Goal: Information Seeking & Learning: Learn about a topic

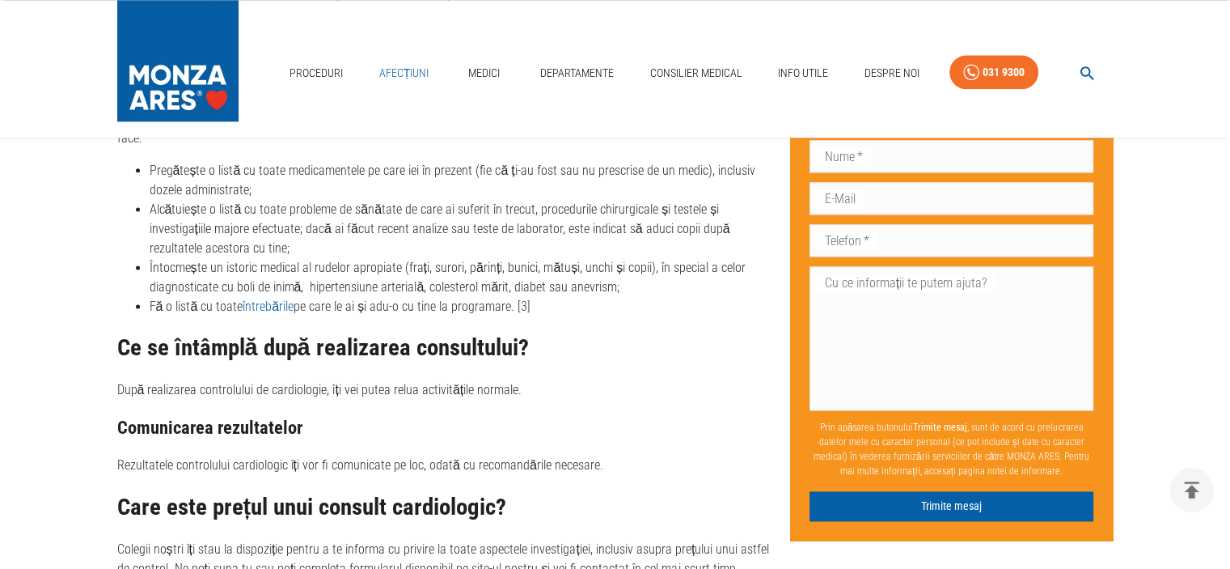
scroll to position [1913, 0]
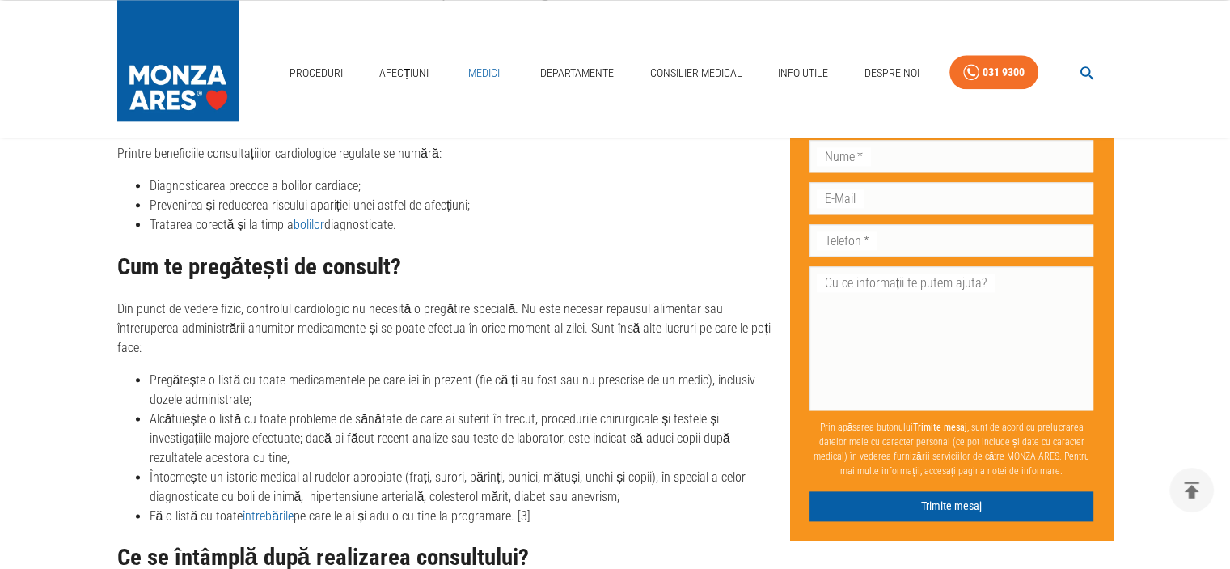
click at [488, 69] on link "Medici" at bounding box center [485, 73] width 52 height 33
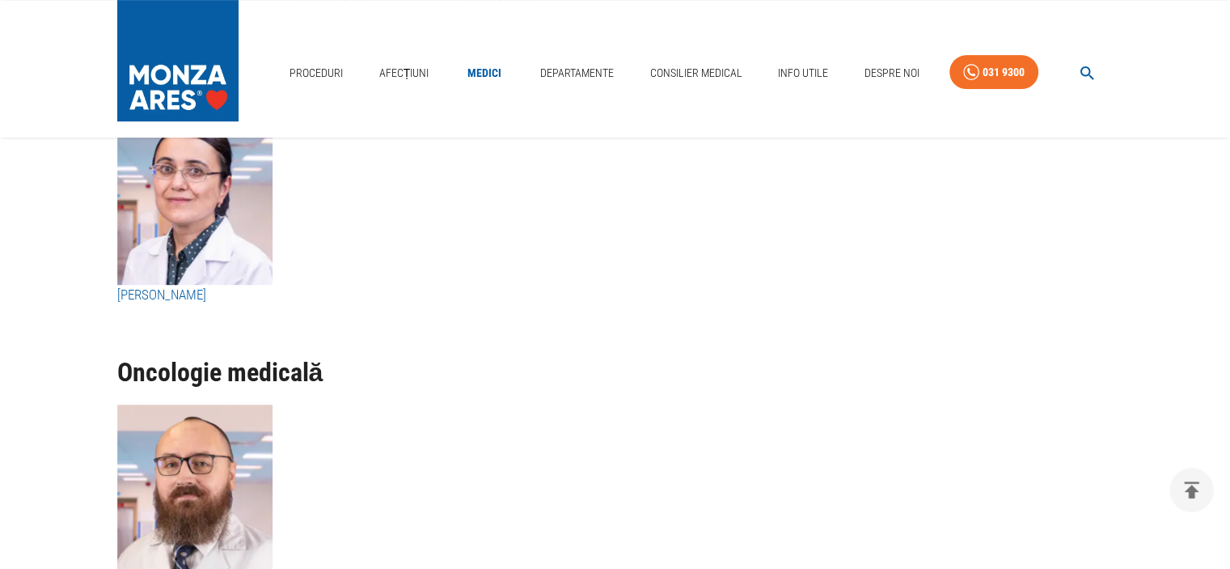
scroll to position [6632, 0]
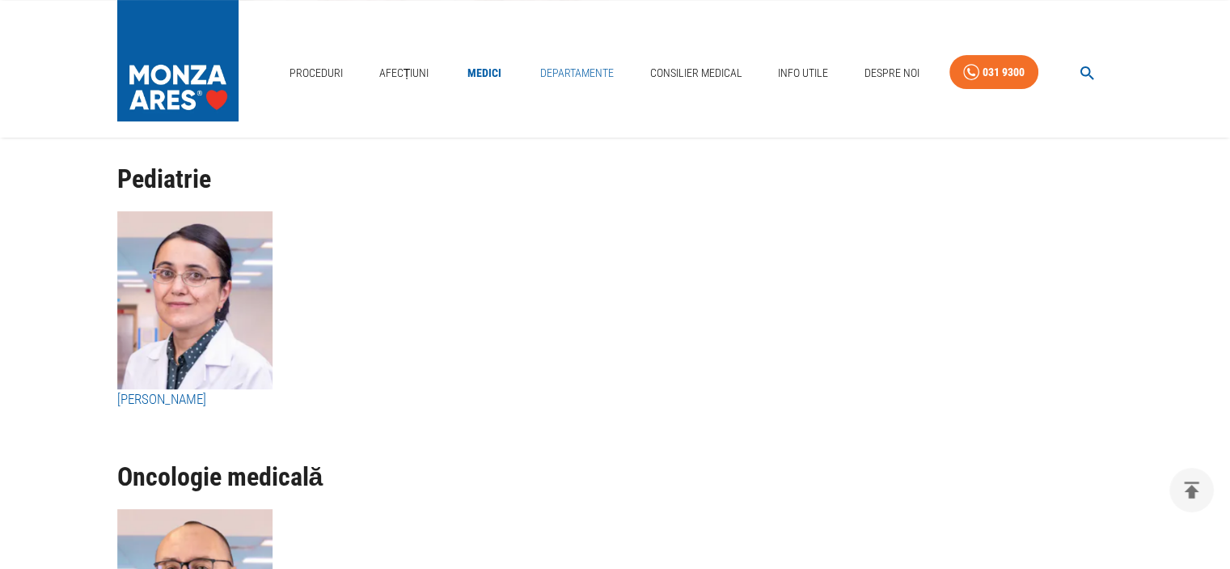
click at [573, 69] on link "Departamente" at bounding box center [577, 73] width 87 height 33
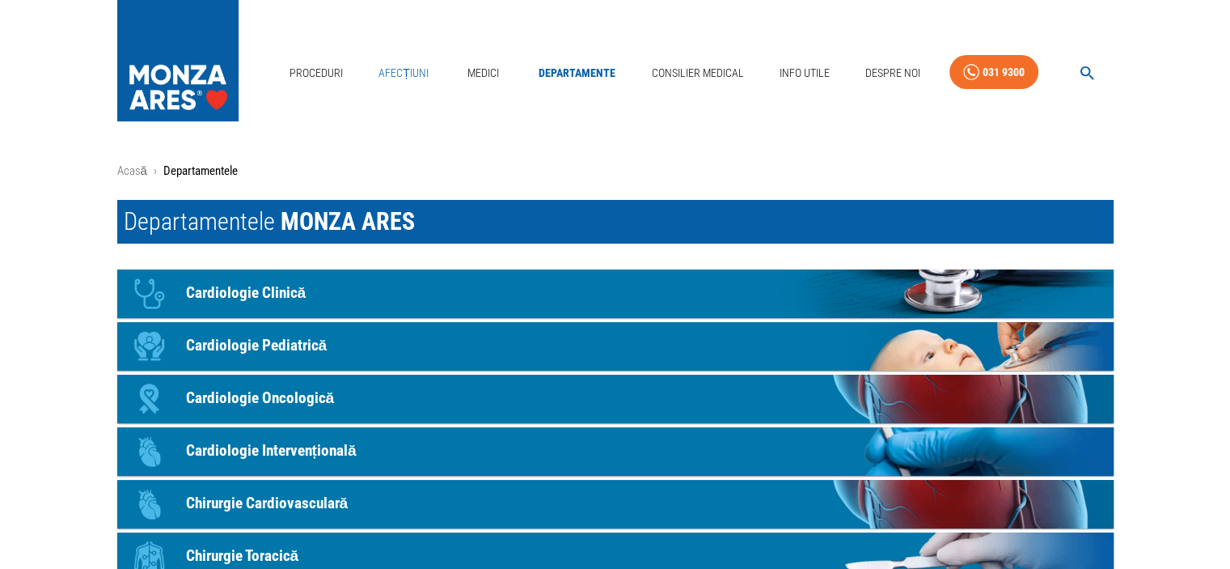
click at [416, 70] on link "Afecțiuni" at bounding box center [403, 73] width 63 height 33
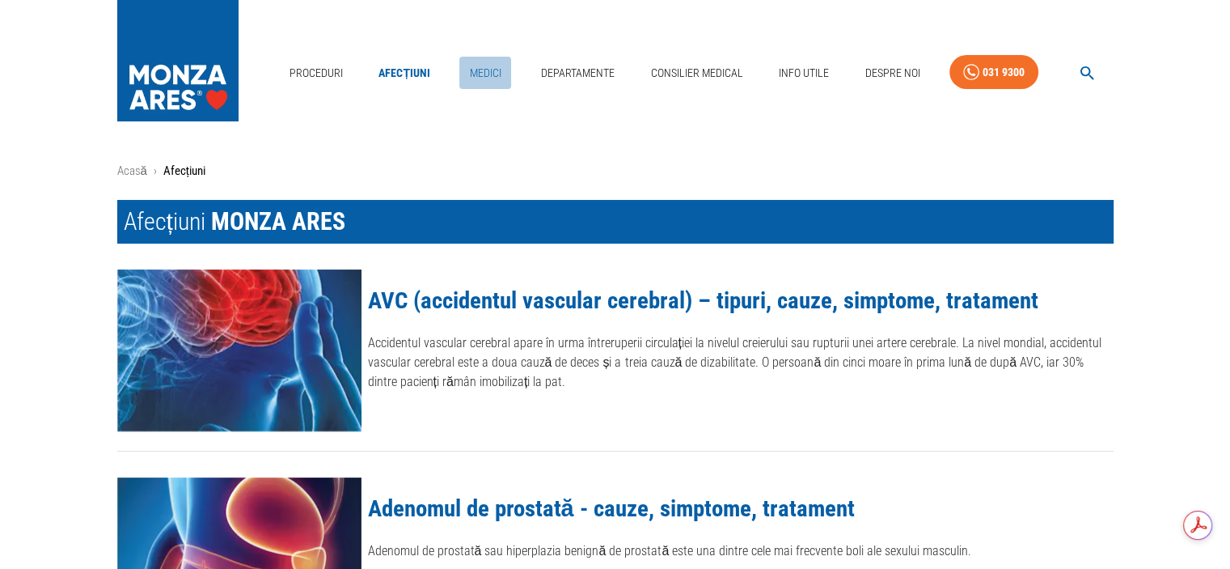
click at [482, 68] on link "Medici" at bounding box center [485, 73] width 52 height 33
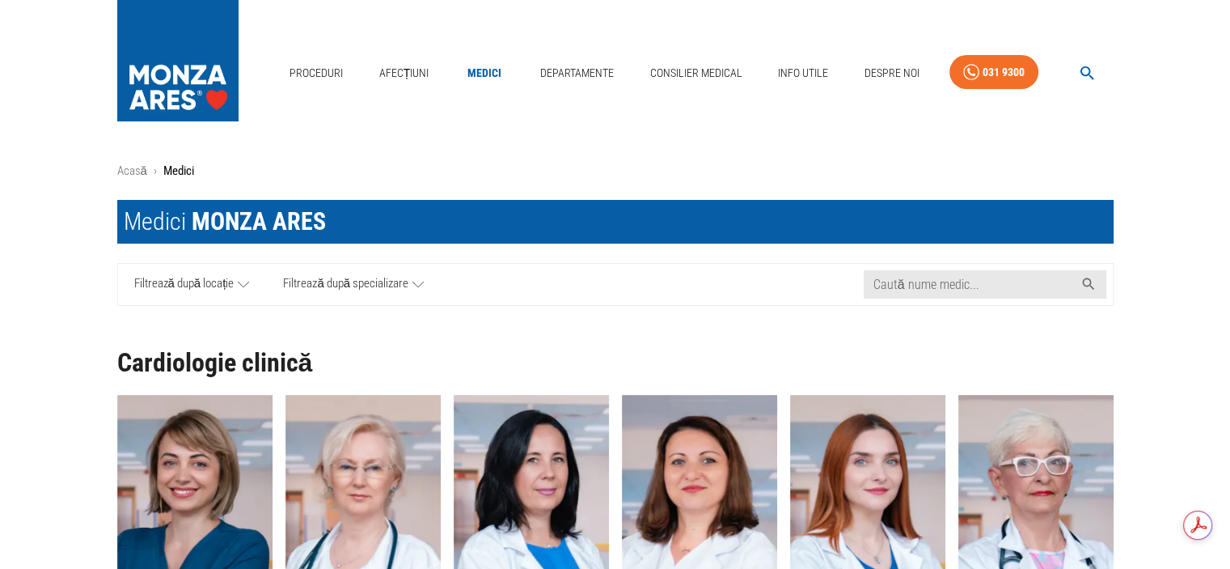
click at [417, 287] on icon at bounding box center [417, 284] width 11 height 20
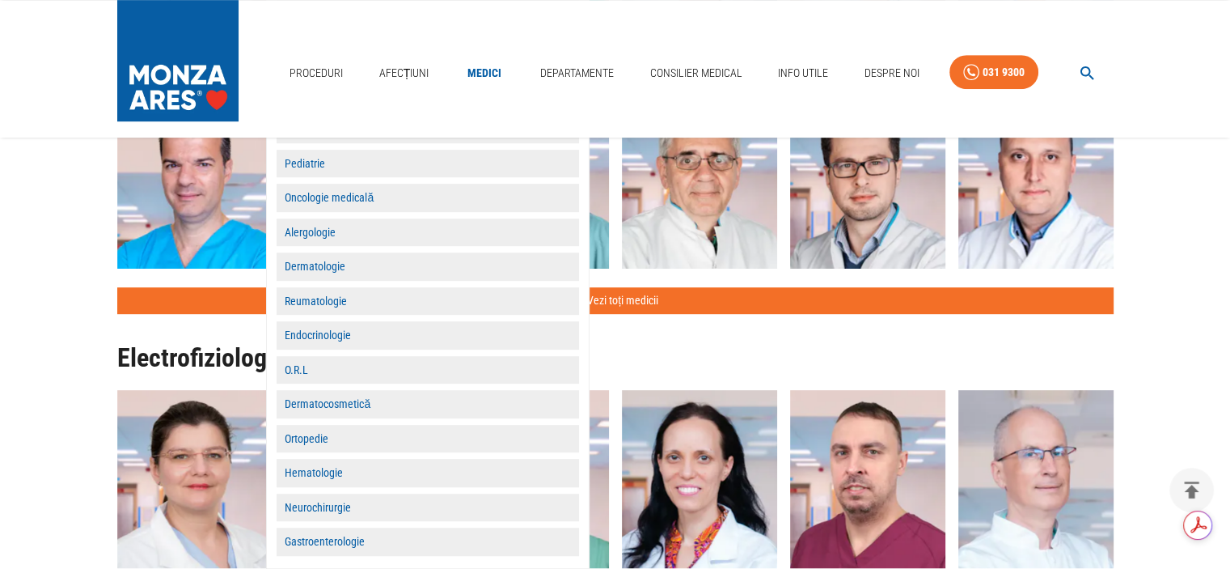
scroll to position [970, 0]
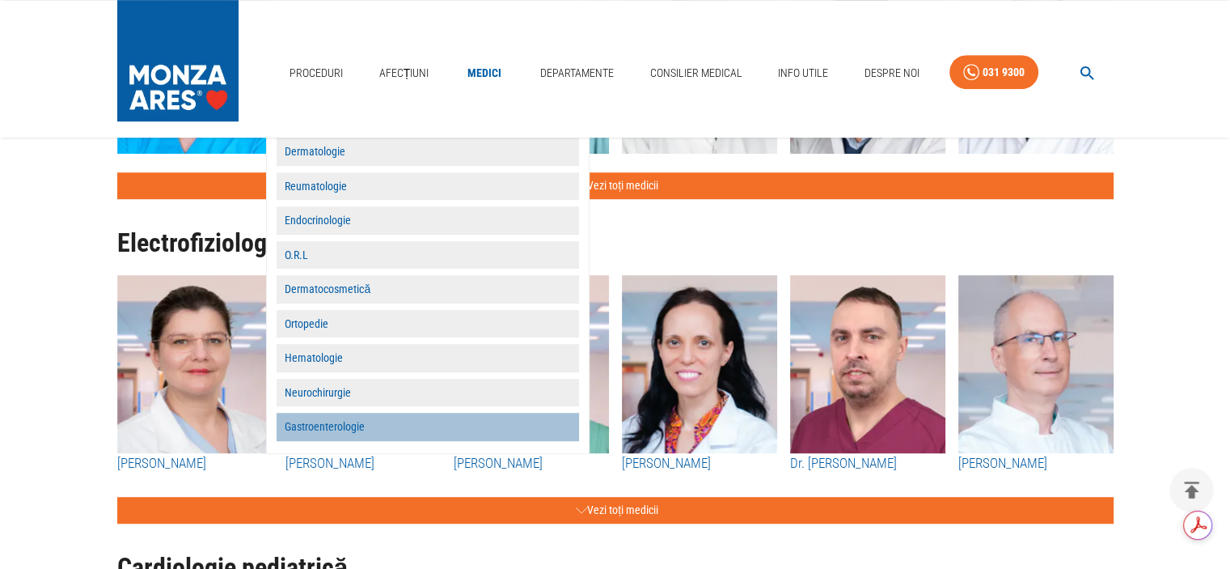
click at [392, 423] on button "Gastroenterologie" at bounding box center [428, 426] width 302 height 28
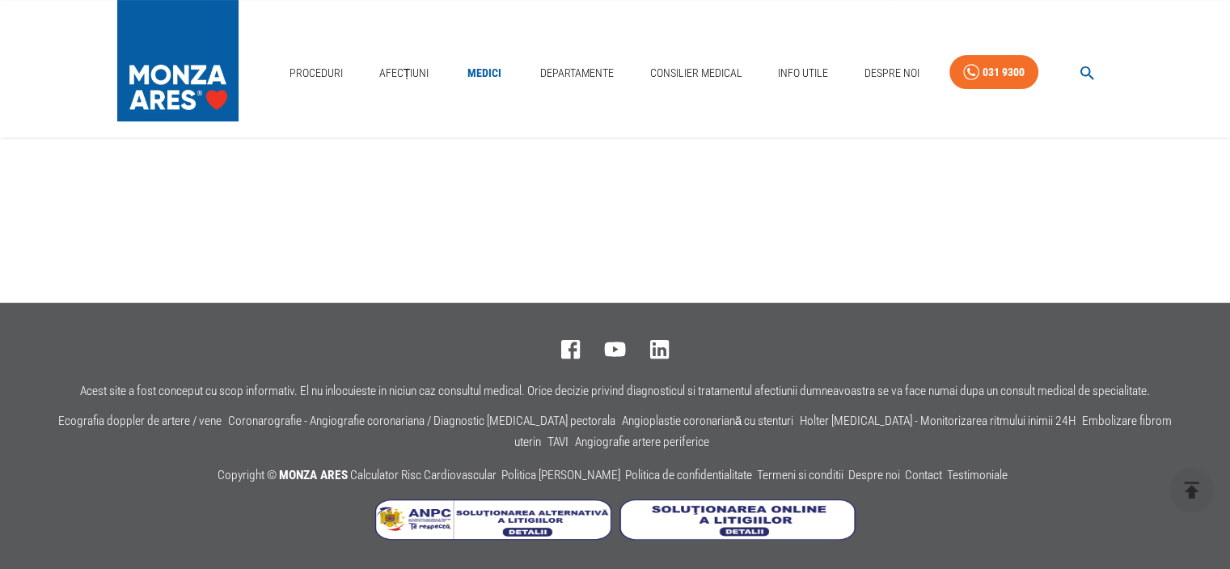
scroll to position [0, 0]
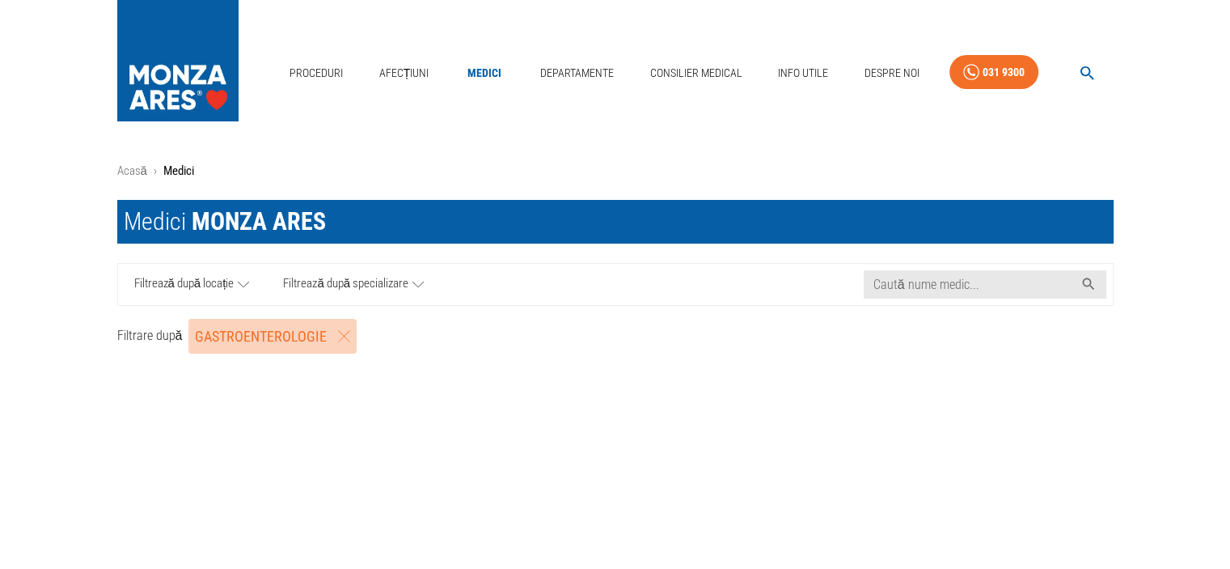
click at [300, 333] on button "Gastroenterologie" at bounding box center [272, 337] width 168 height 36
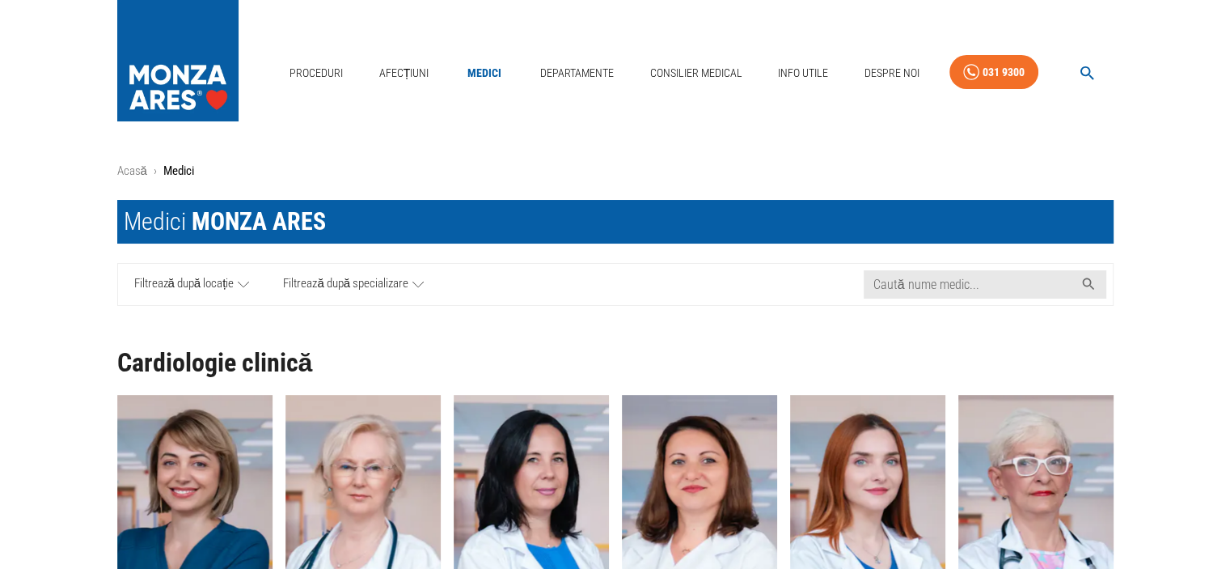
click at [414, 277] on icon at bounding box center [417, 284] width 11 height 20
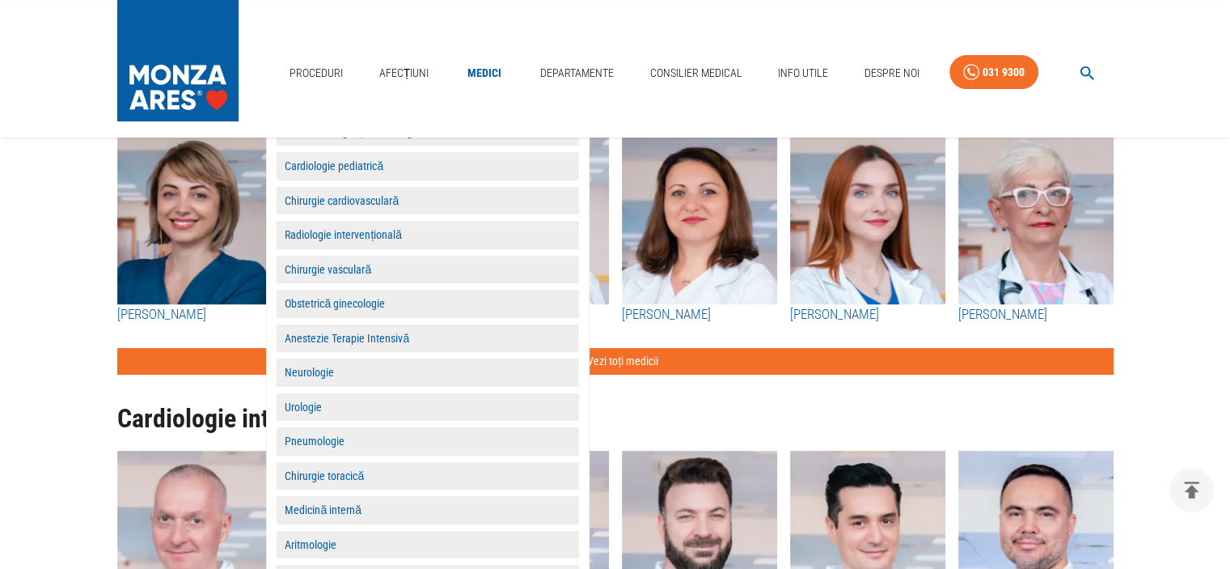
scroll to position [404, 0]
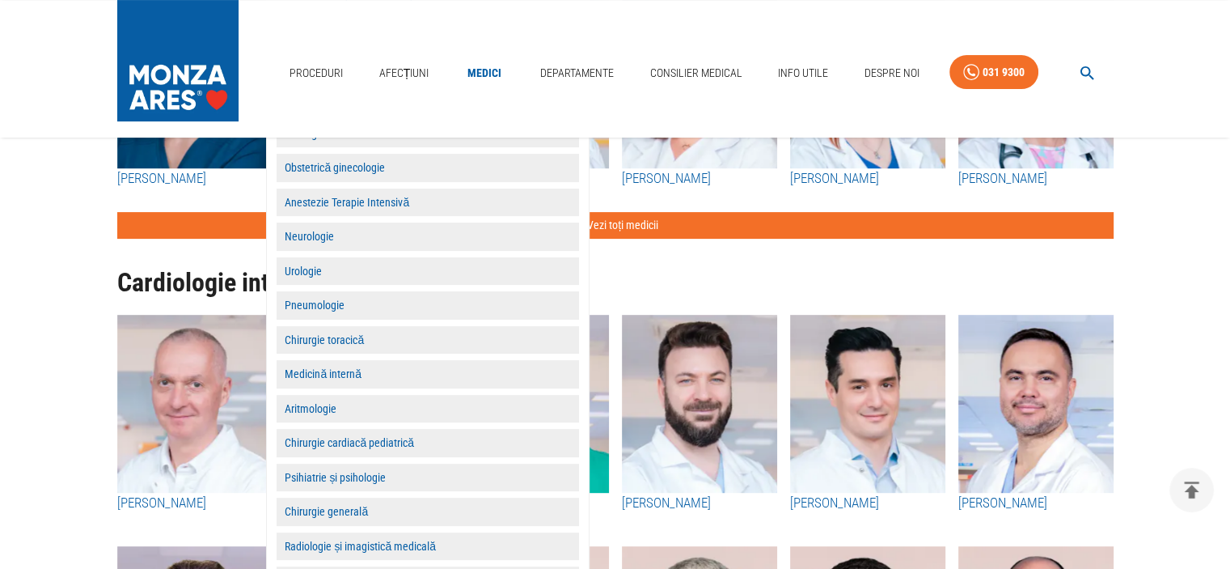
click at [329, 234] on button "Neurologie" at bounding box center [428, 236] width 302 height 28
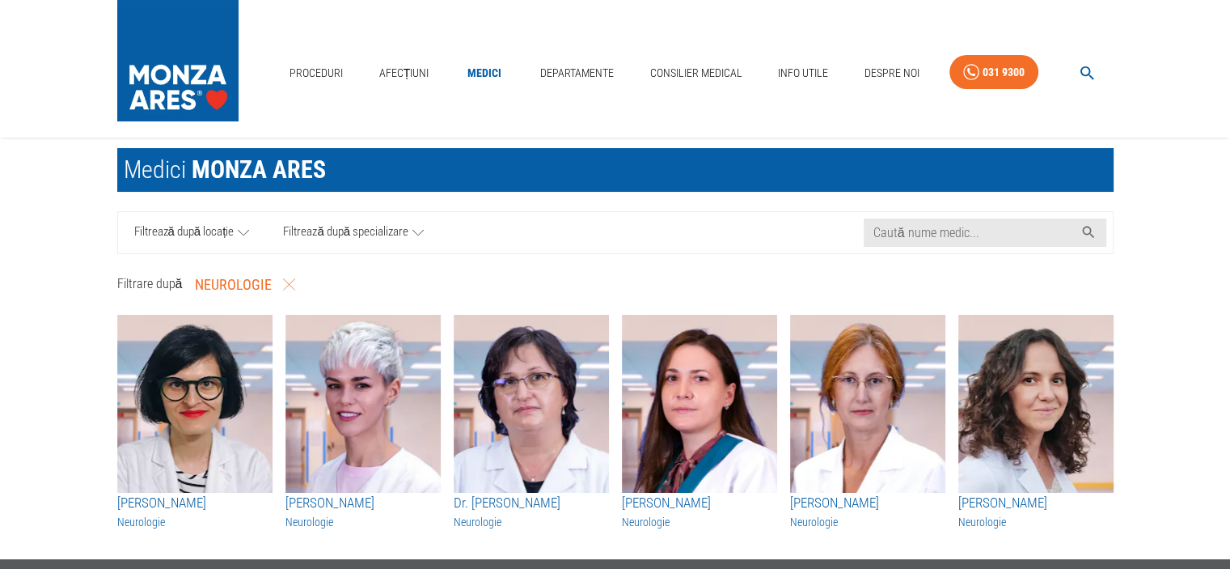
scroll to position [0, 0]
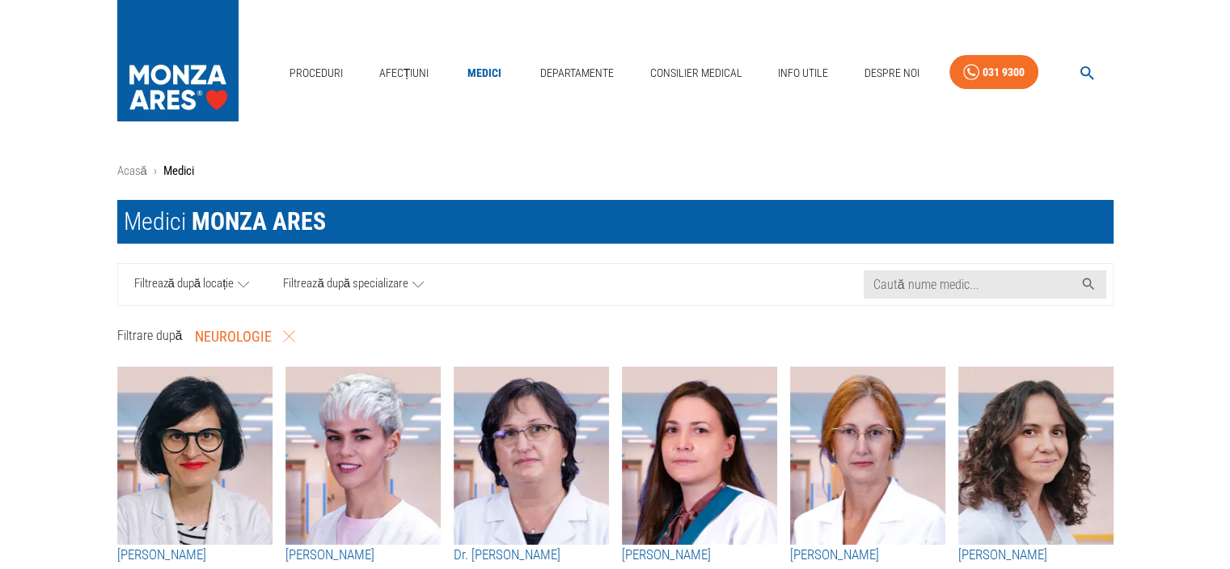
click at [413, 278] on icon at bounding box center [417, 284] width 11 height 20
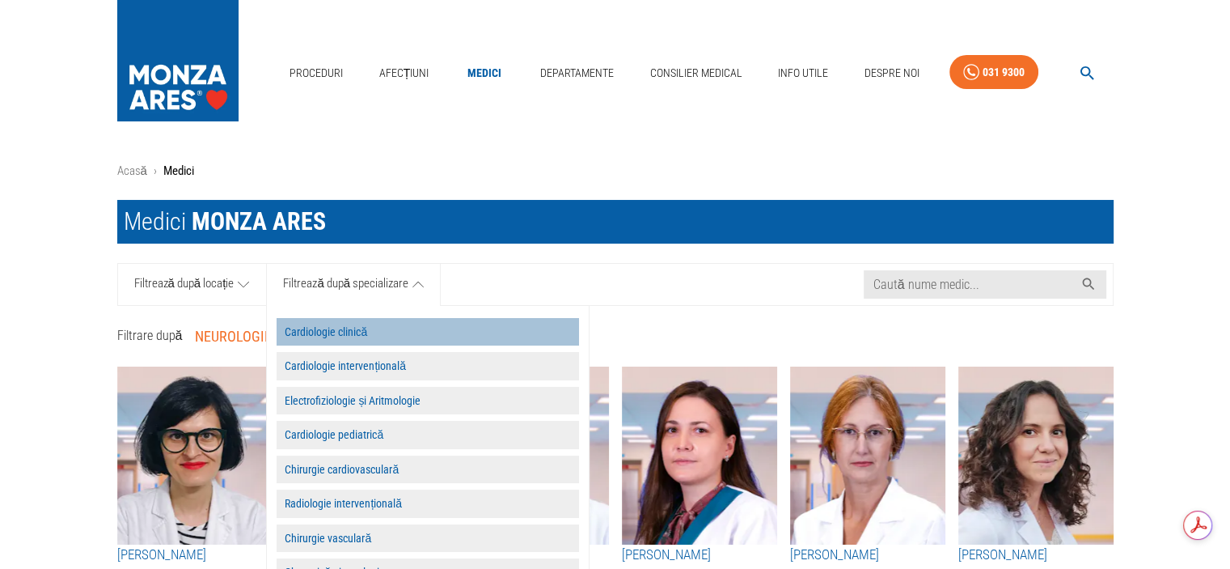
click at [343, 328] on button "Cardiologie clinică" at bounding box center [428, 332] width 302 height 28
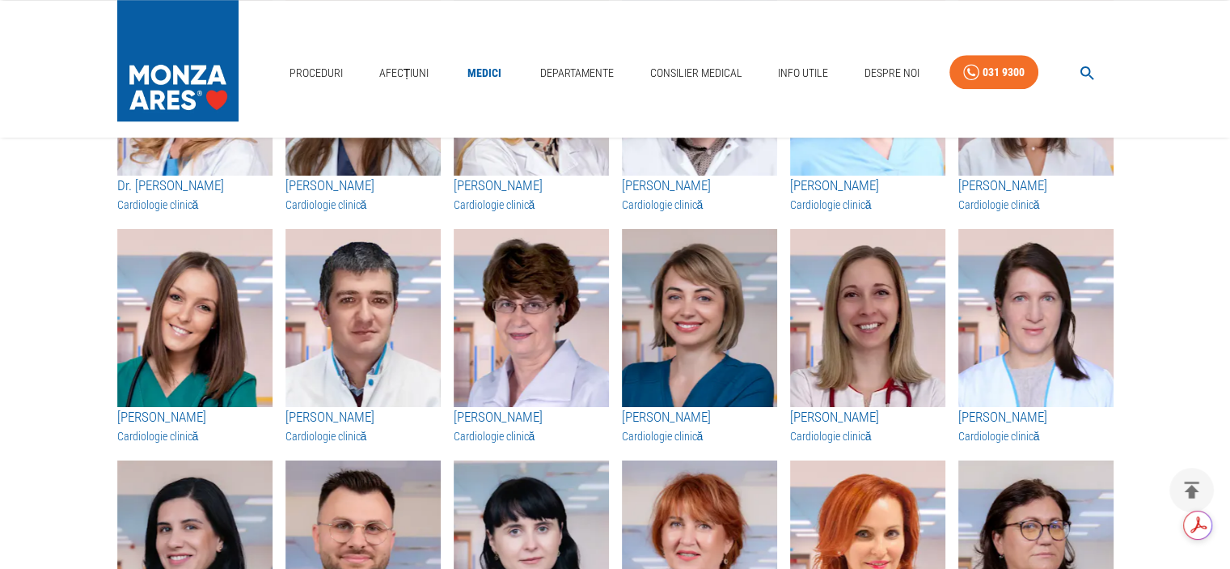
click at [520, 412] on h3 "[PERSON_NAME]" at bounding box center [531, 417] width 155 height 21
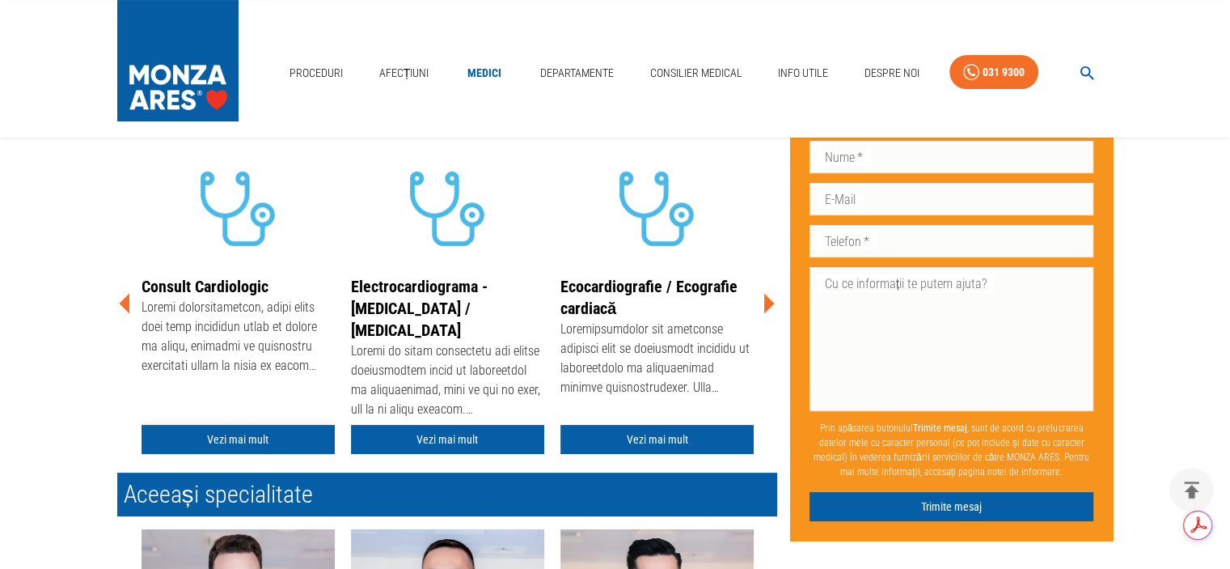
click at [226, 437] on link "Vezi mai mult" at bounding box center [238, 440] width 193 height 30
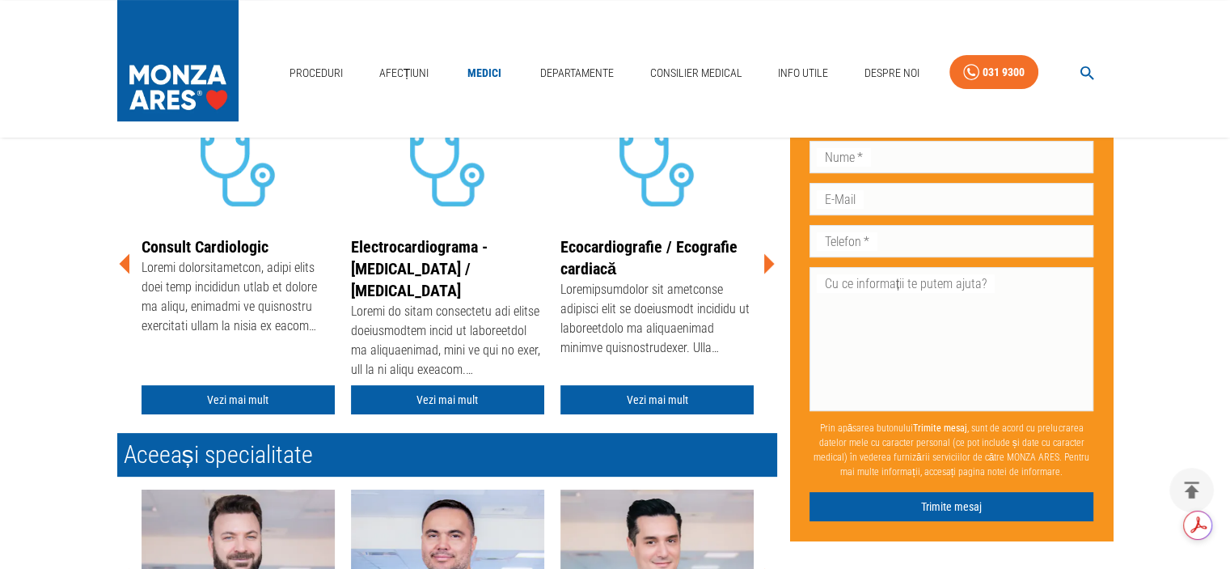
scroll to position [485, 0]
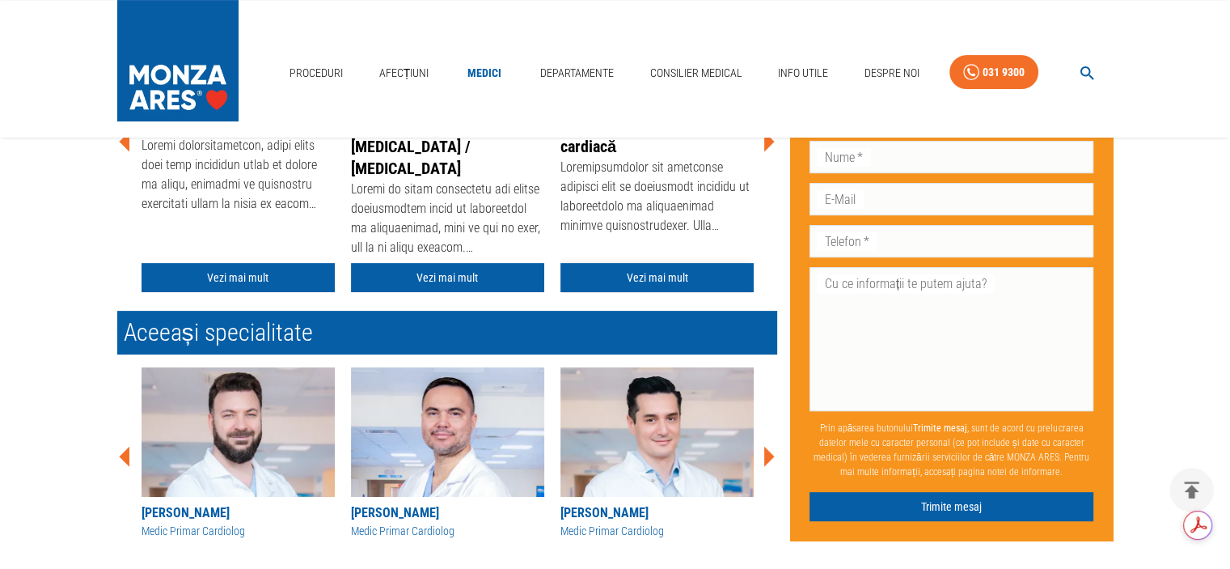
click at [654, 270] on link "Vezi mai mult" at bounding box center [656, 278] width 193 height 30
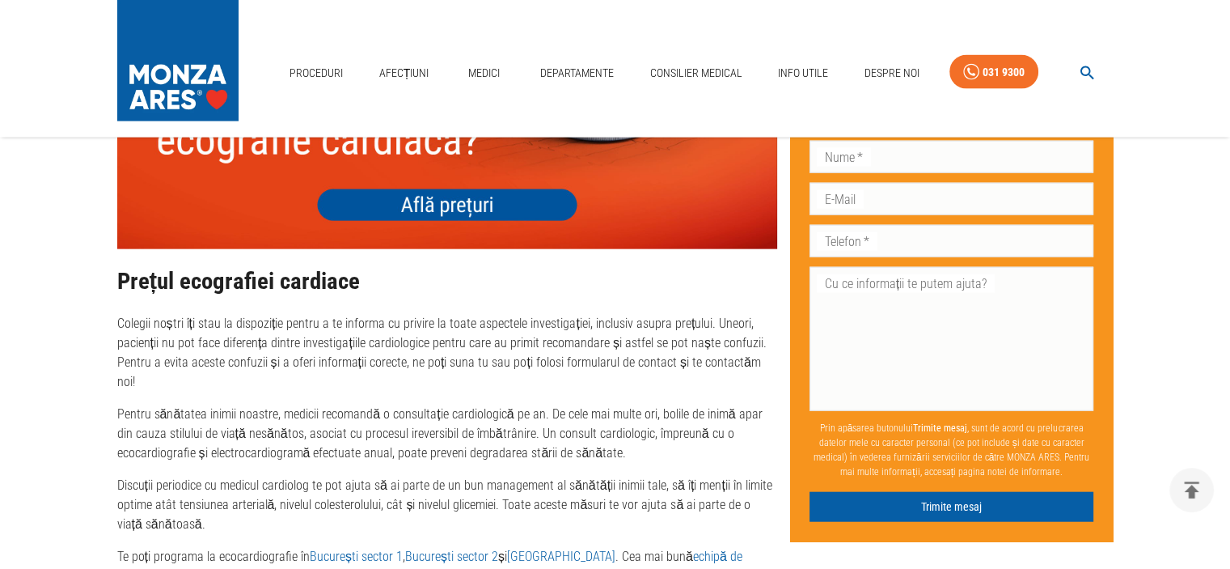
scroll to position [3639, 0]
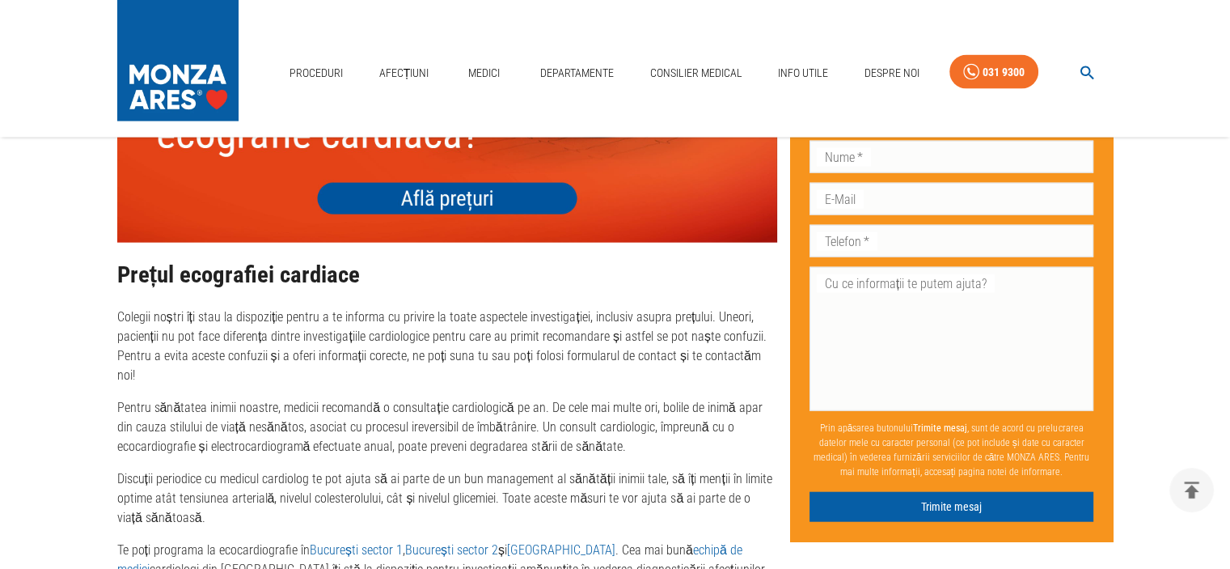
click at [488, 171] on img at bounding box center [447, 111] width 660 height 264
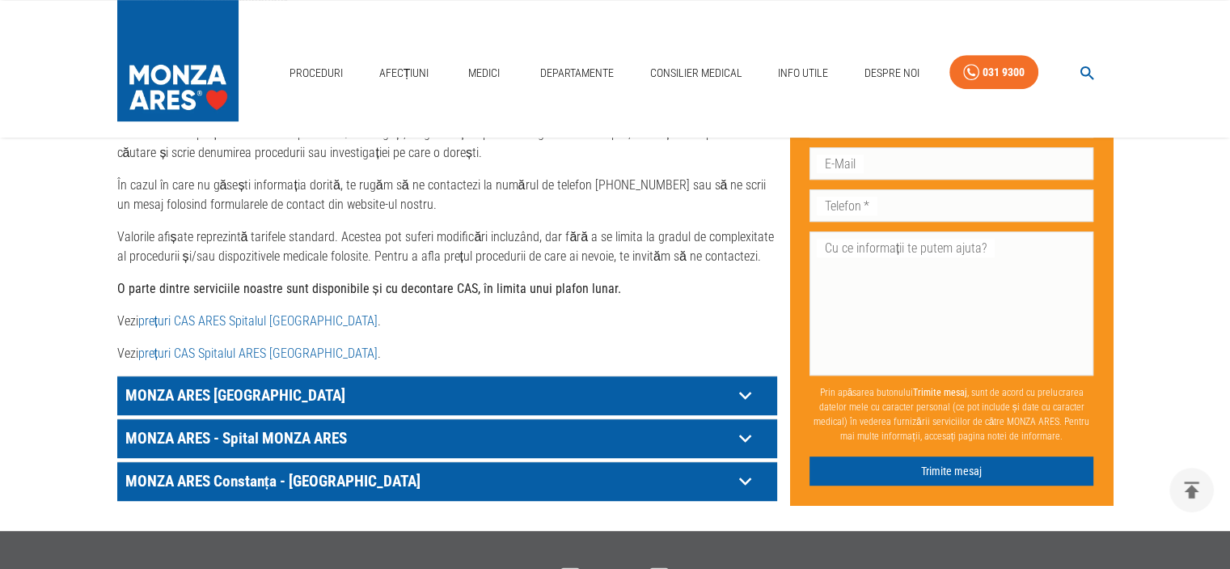
scroll to position [970, 0]
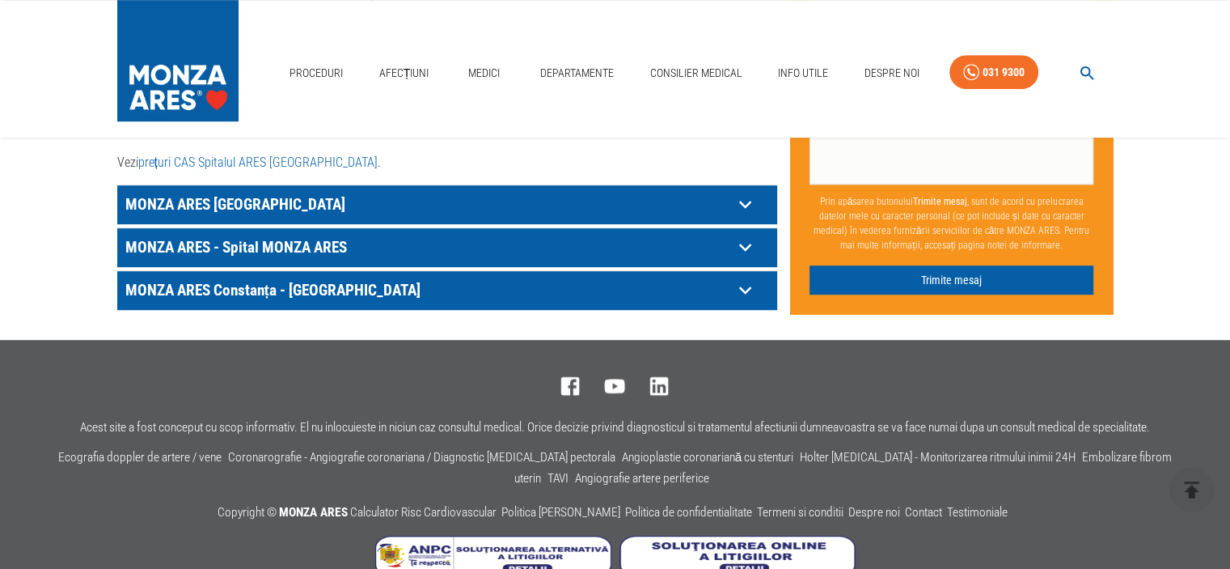
click at [742, 192] on icon at bounding box center [745, 204] width 25 height 25
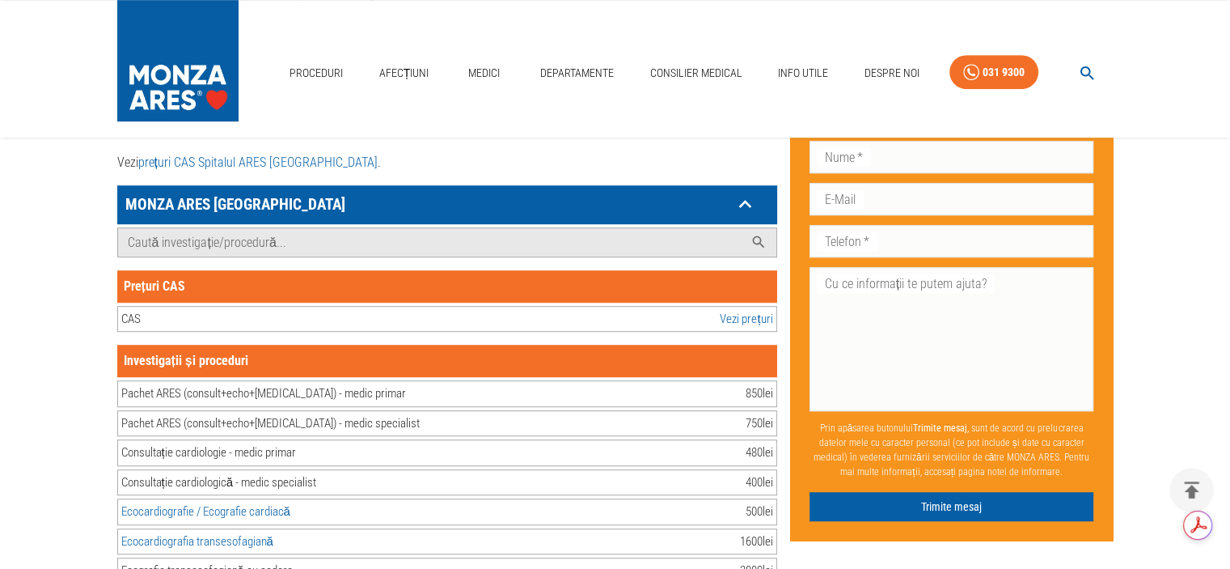
scroll to position [0, 0]
click at [750, 310] on link "Vezi prețuri" at bounding box center [746, 319] width 53 height 19
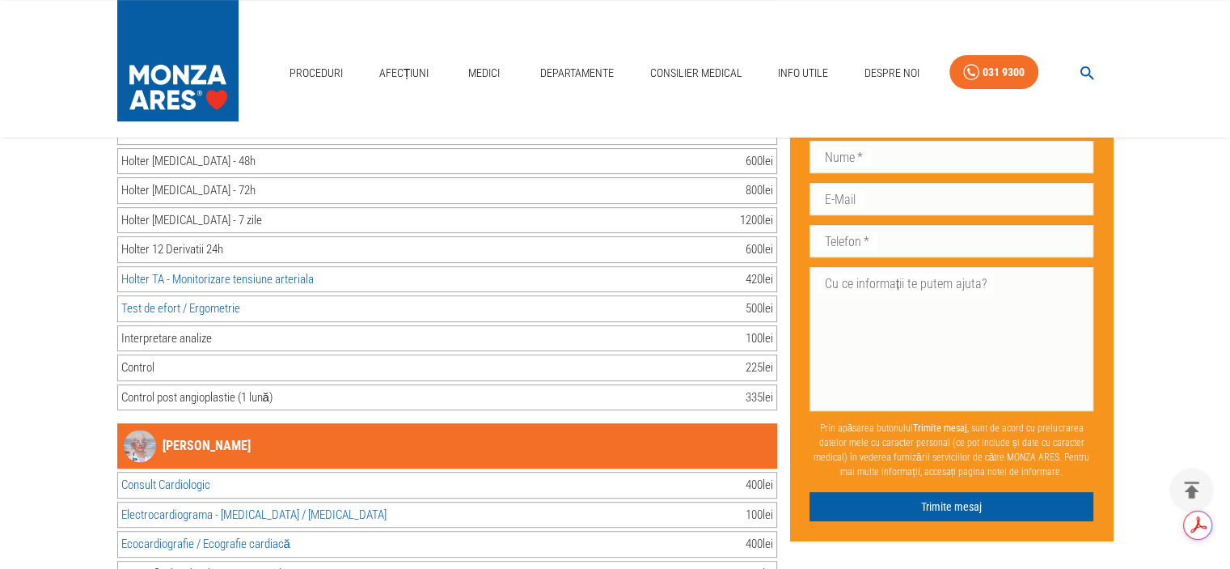
click at [135, 429] on img at bounding box center [140, 445] width 32 height 32
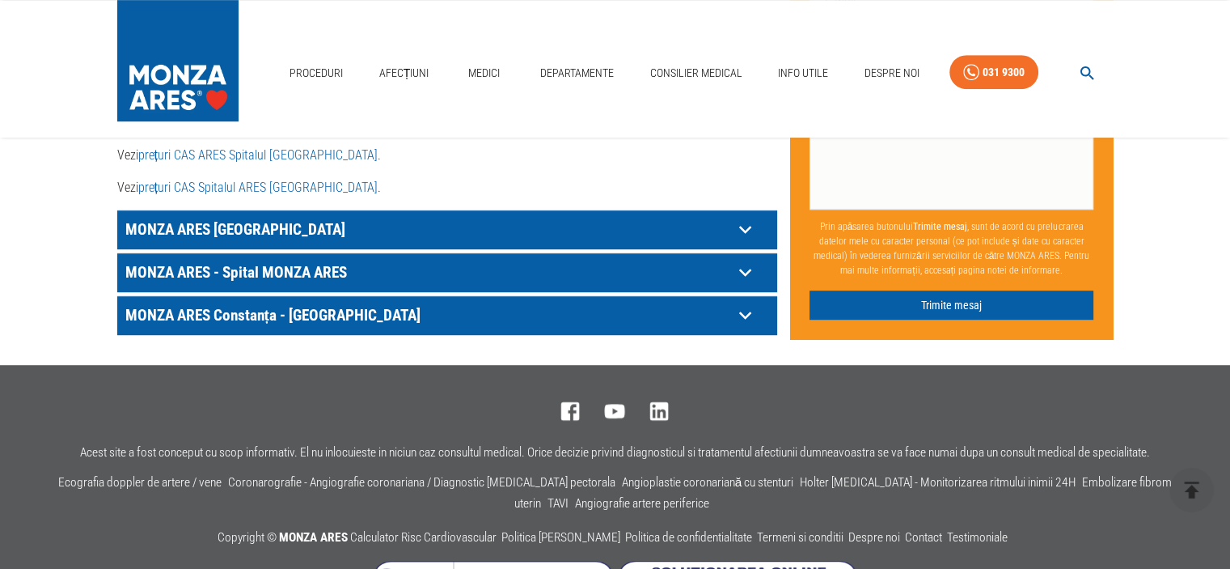
scroll to position [970, 0]
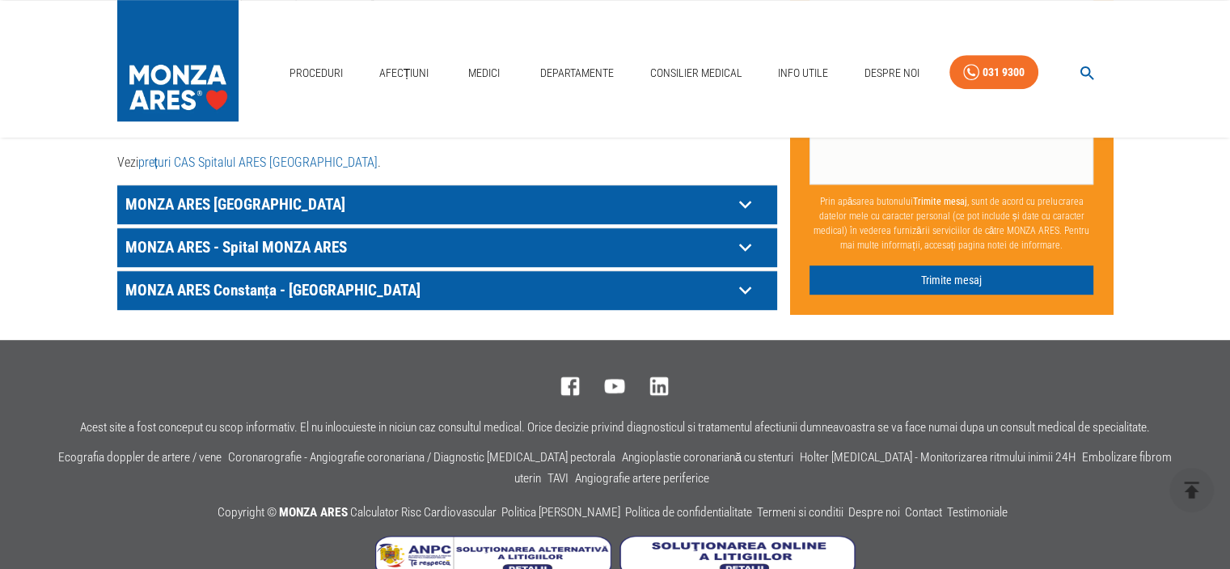
click at [745, 192] on icon at bounding box center [745, 204] width 25 height 25
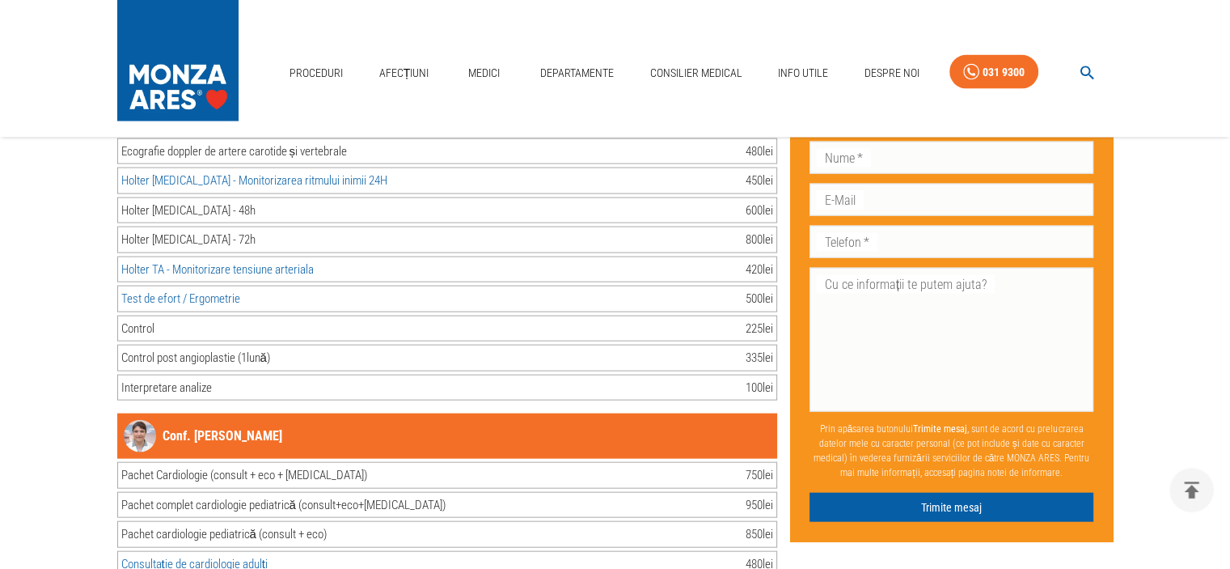
scroll to position [9704, 0]
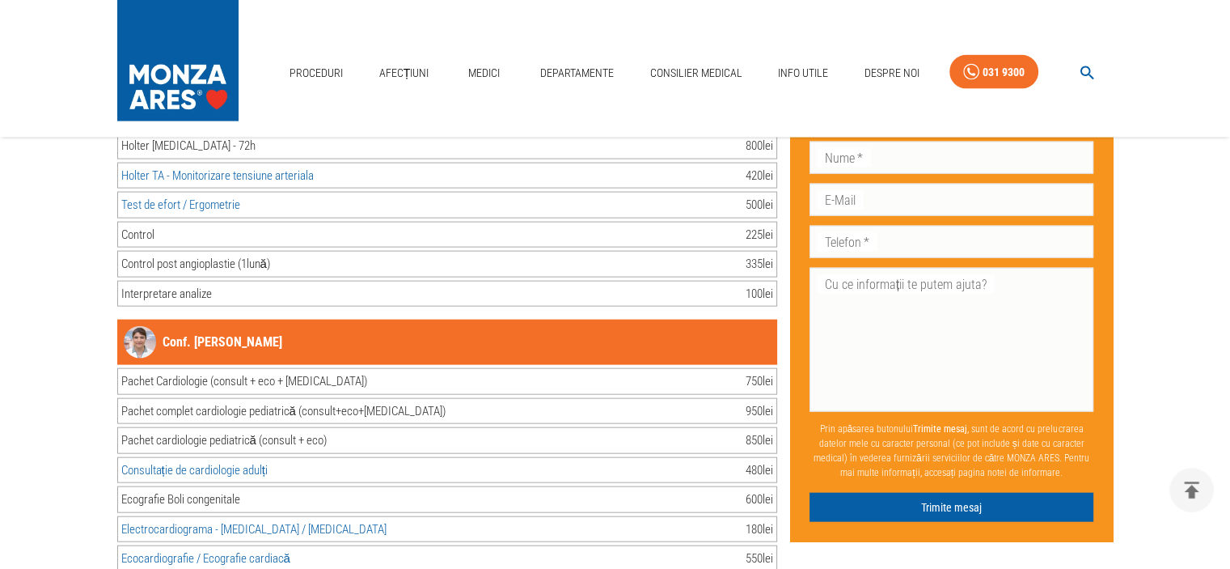
click at [213, 326] on link "Conf. [PERSON_NAME]" at bounding box center [203, 342] width 159 height 32
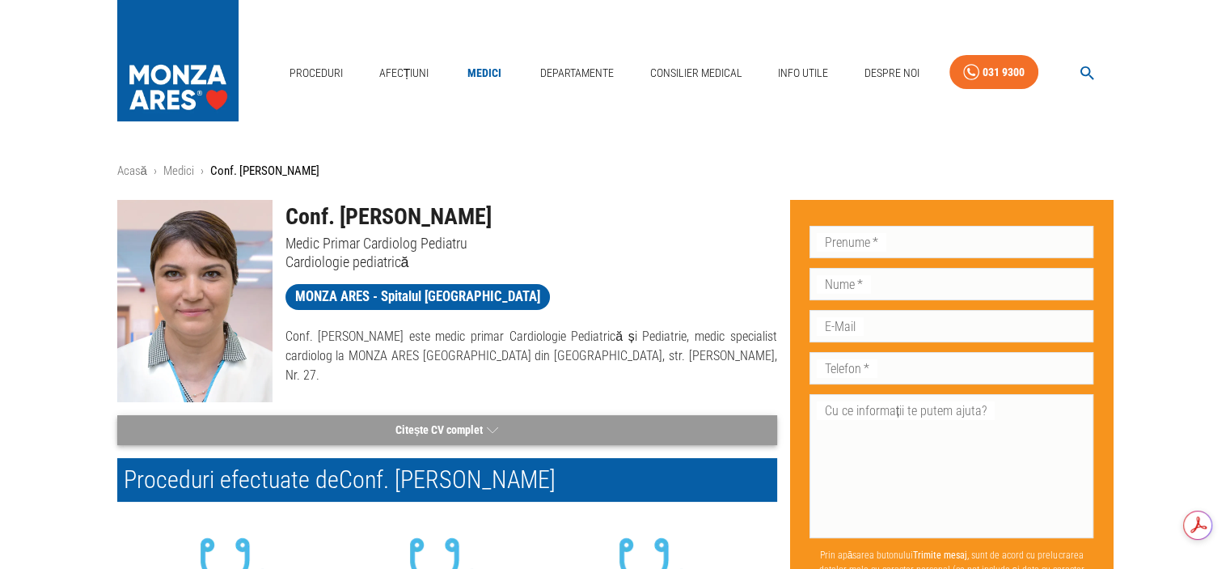
click at [488, 426] on icon "button" at bounding box center [492, 430] width 11 height 20
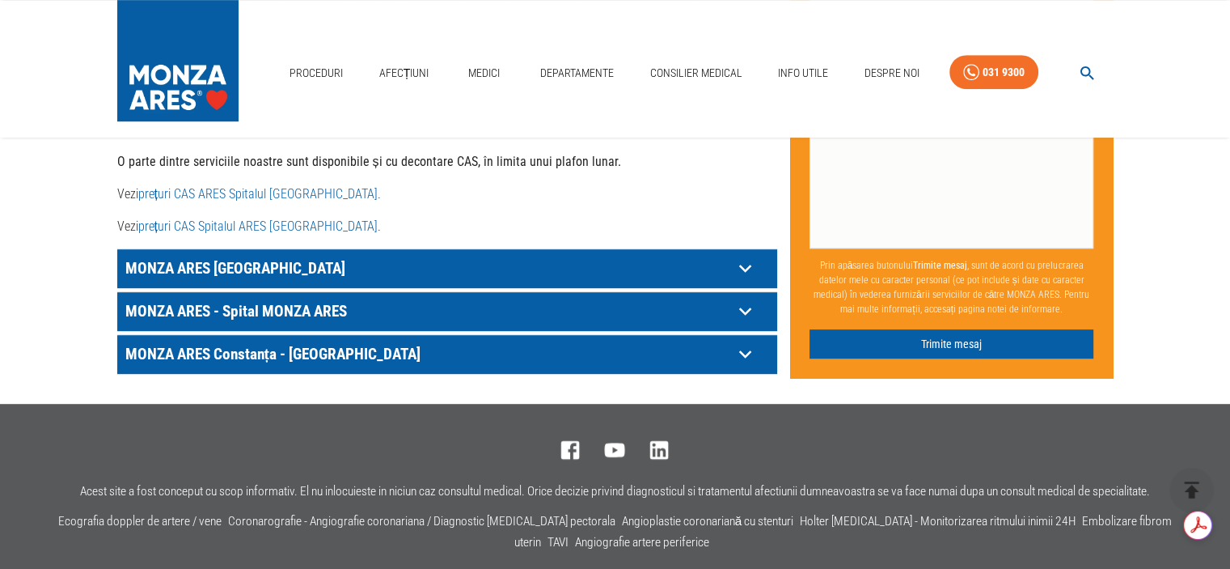
click at [742, 256] on icon at bounding box center [745, 268] width 25 height 25
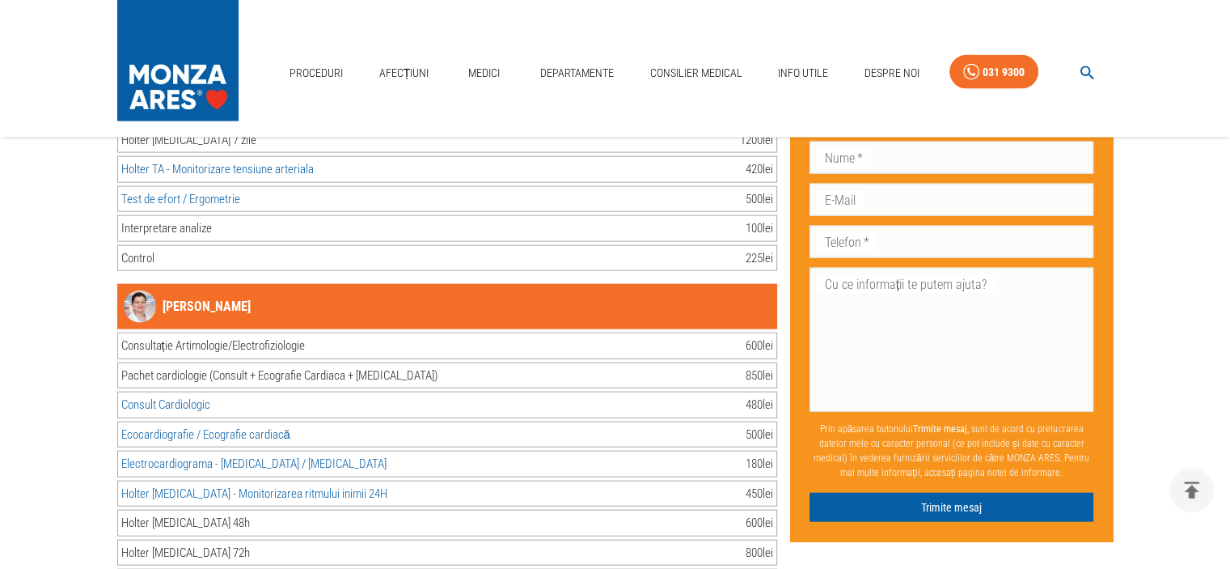
scroll to position [3090, 0]
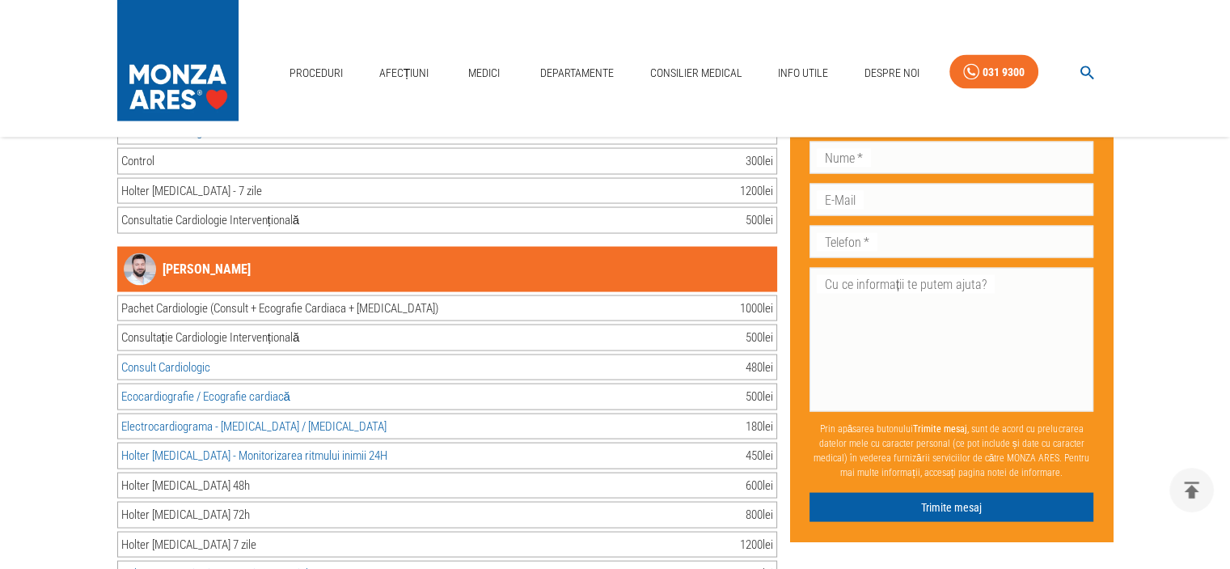
click at [230, 253] on link "[PERSON_NAME]" at bounding box center [187, 269] width 127 height 32
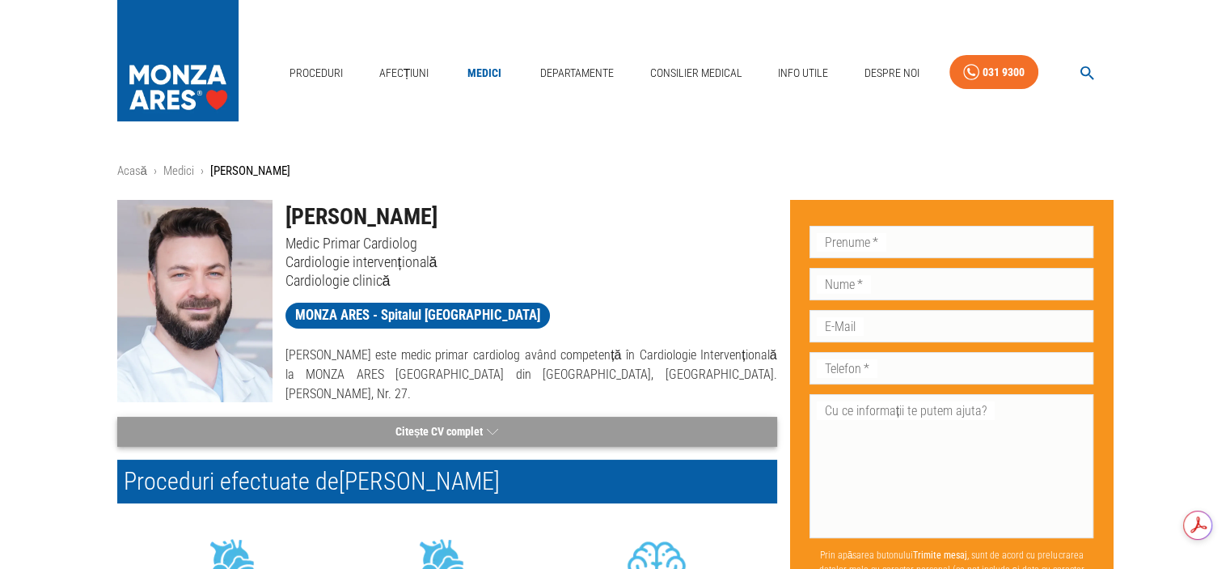
click at [487, 422] on icon "button" at bounding box center [492, 431] width 11 height 20
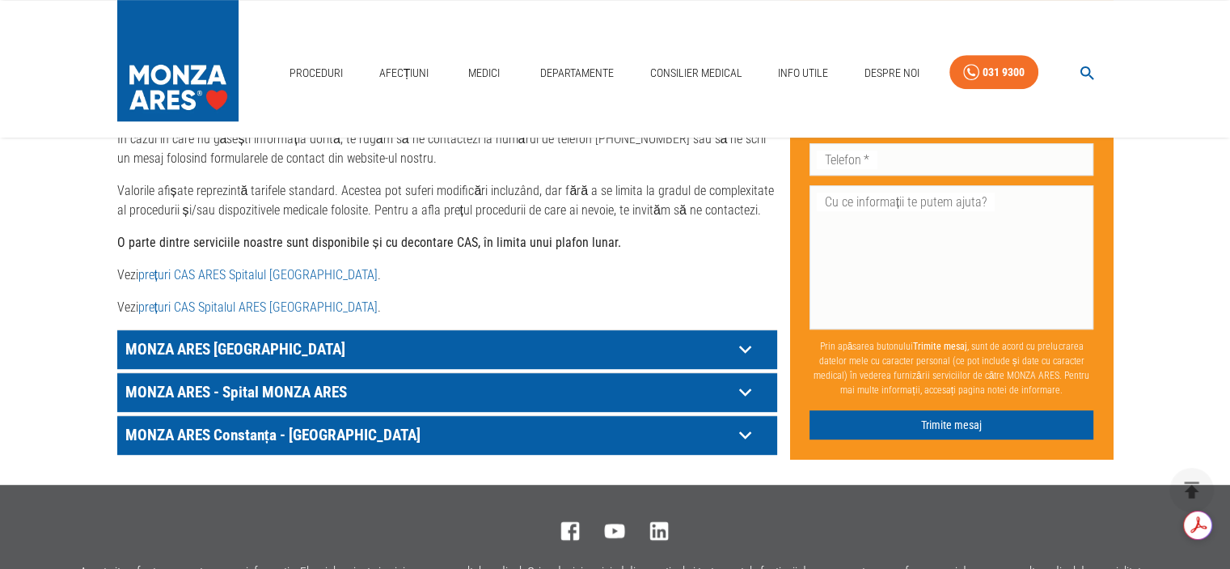
click at [746, 336] on icon at bounding box center [745, 348] width 25 height 25
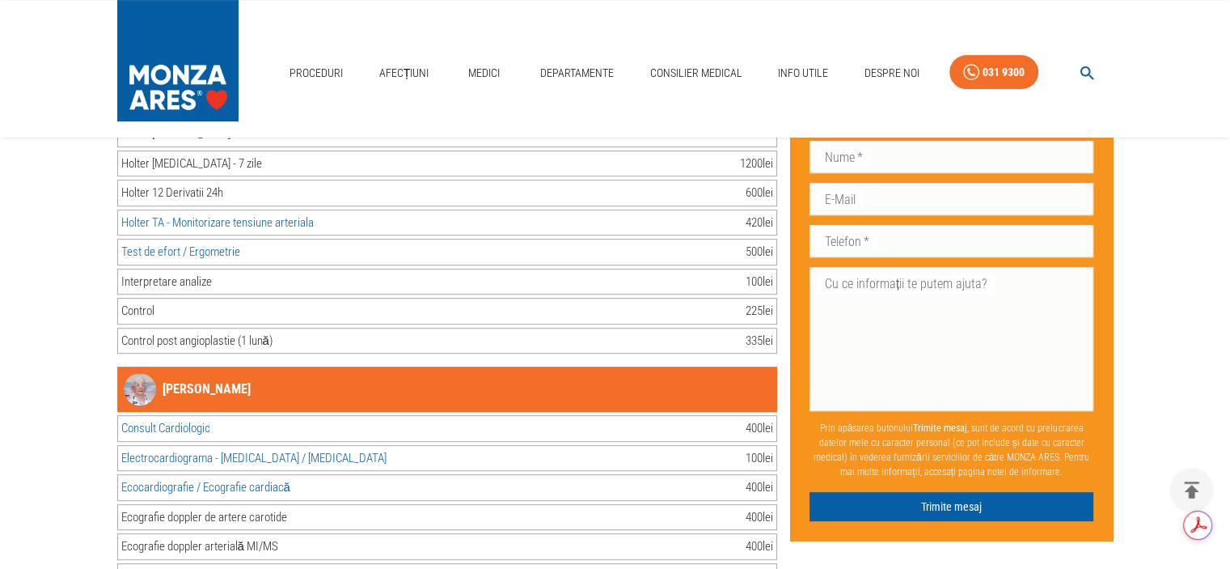
scroll to position [6648, 0]
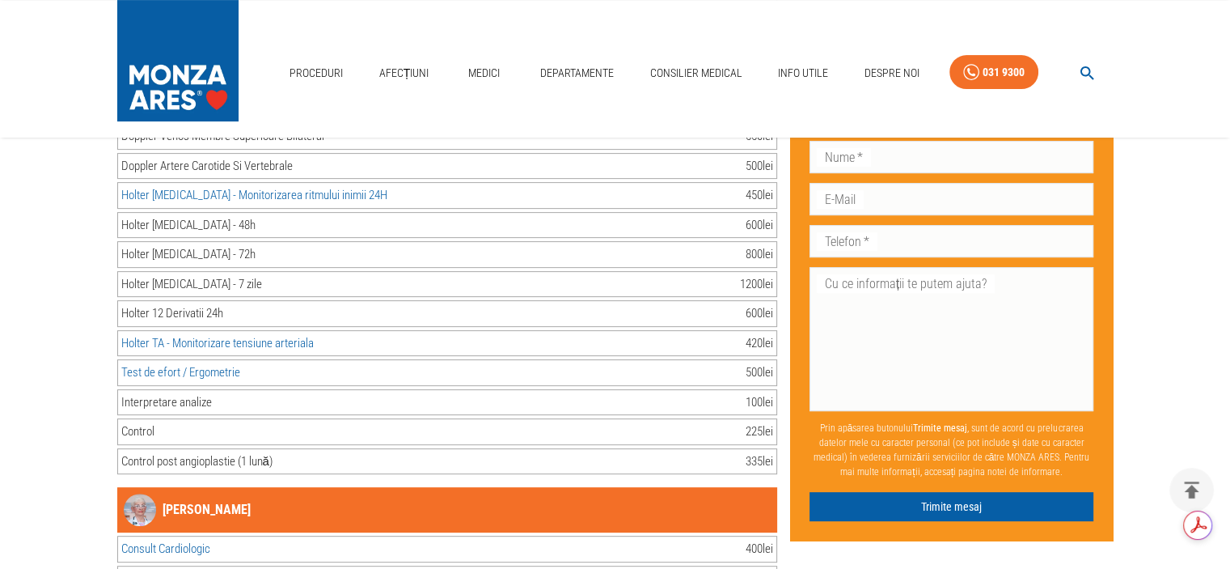
click at [209, 493] on link "[PERSON_NAME]" at bounding box center [187, 509] width 127 height 32
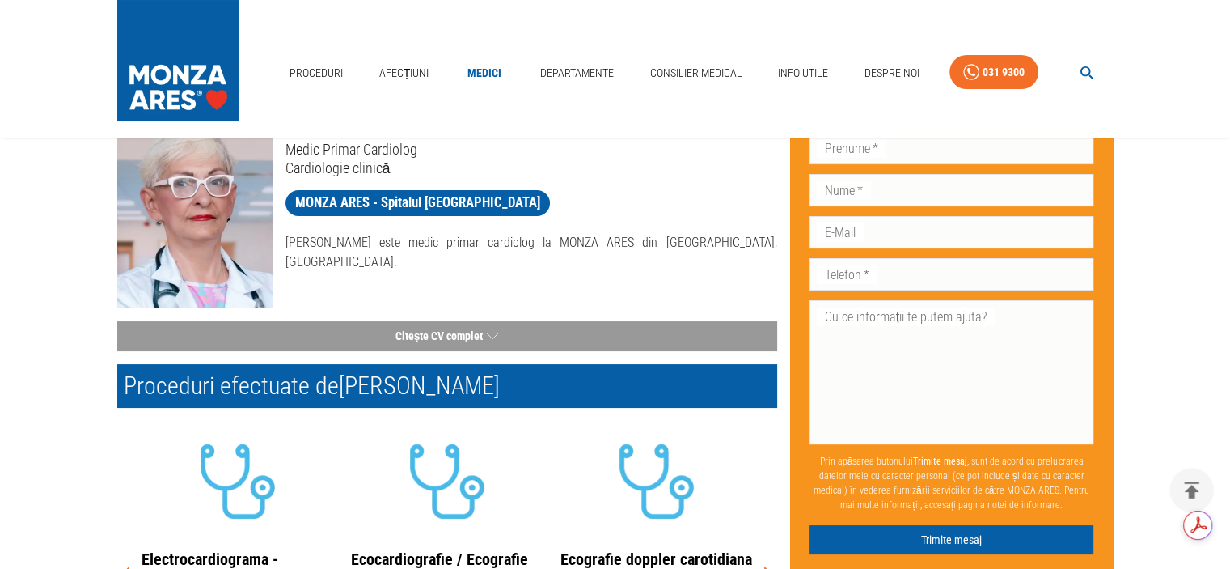
scroll to position [162, 0]
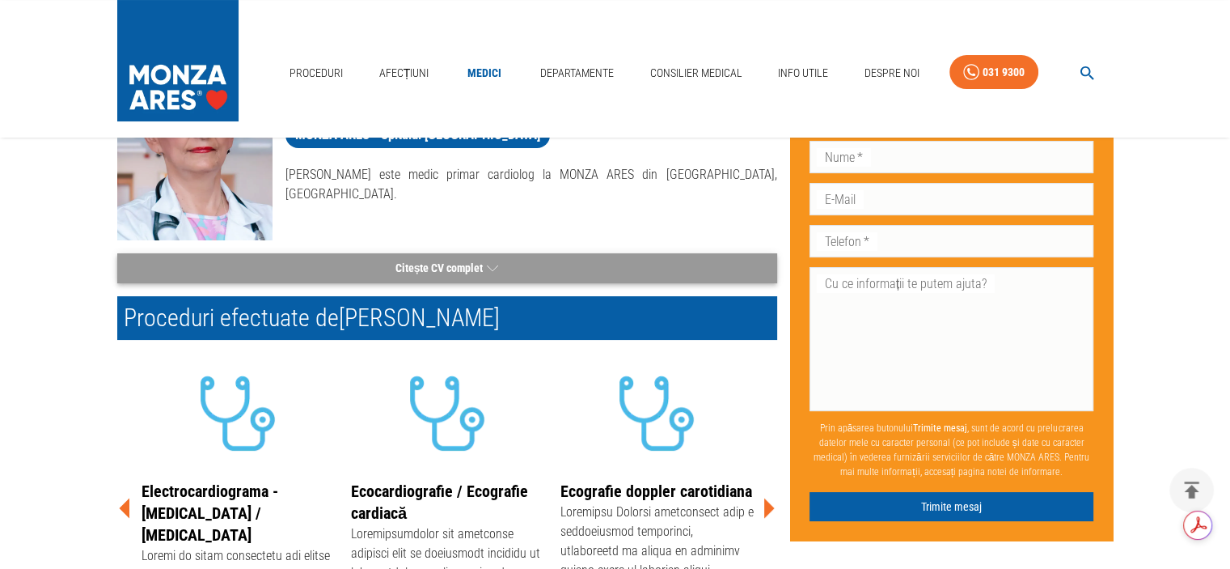
click at [492, 264] on icon "button" at bounding box center [492, 268] width 11 height 20
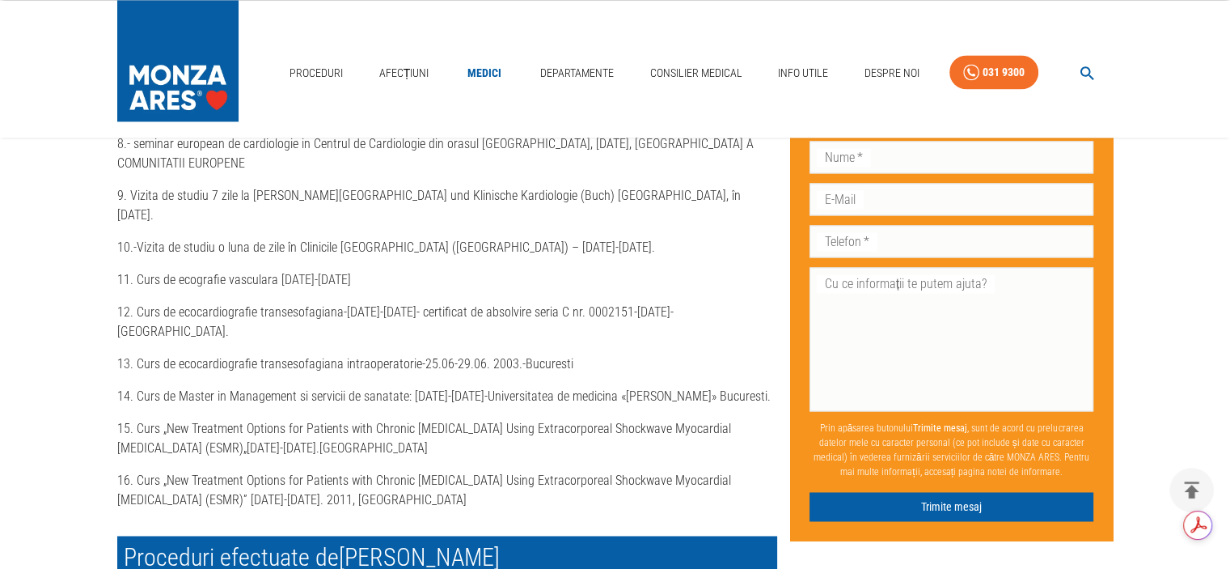
scroll to position [2103, 0]
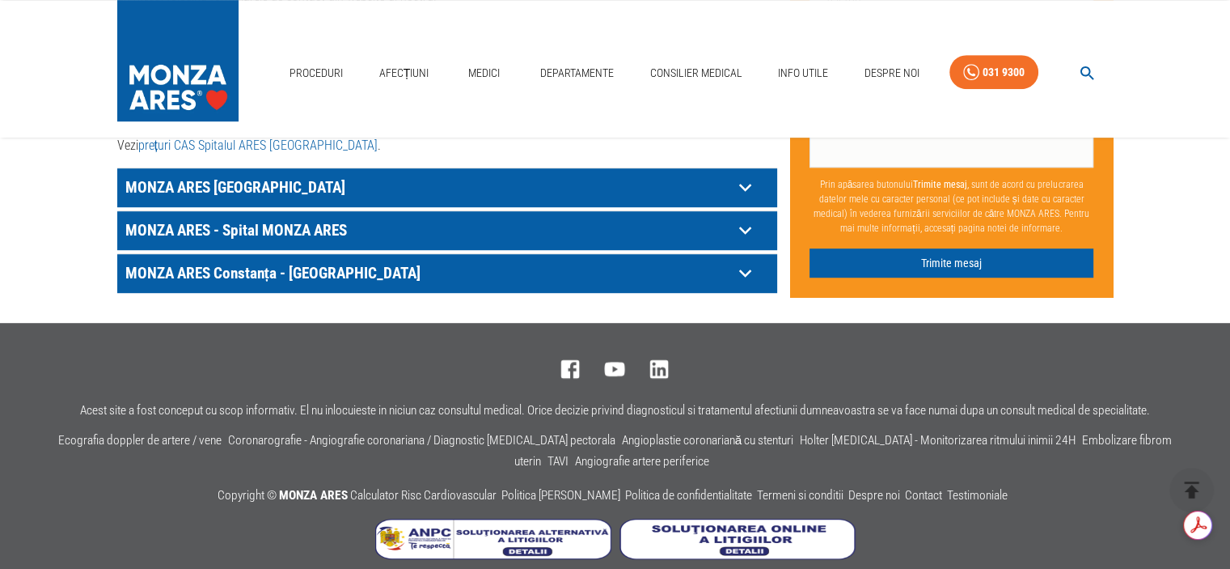
click at [755, 175] on icon at bounding box center [745, 187] width 25 height 25
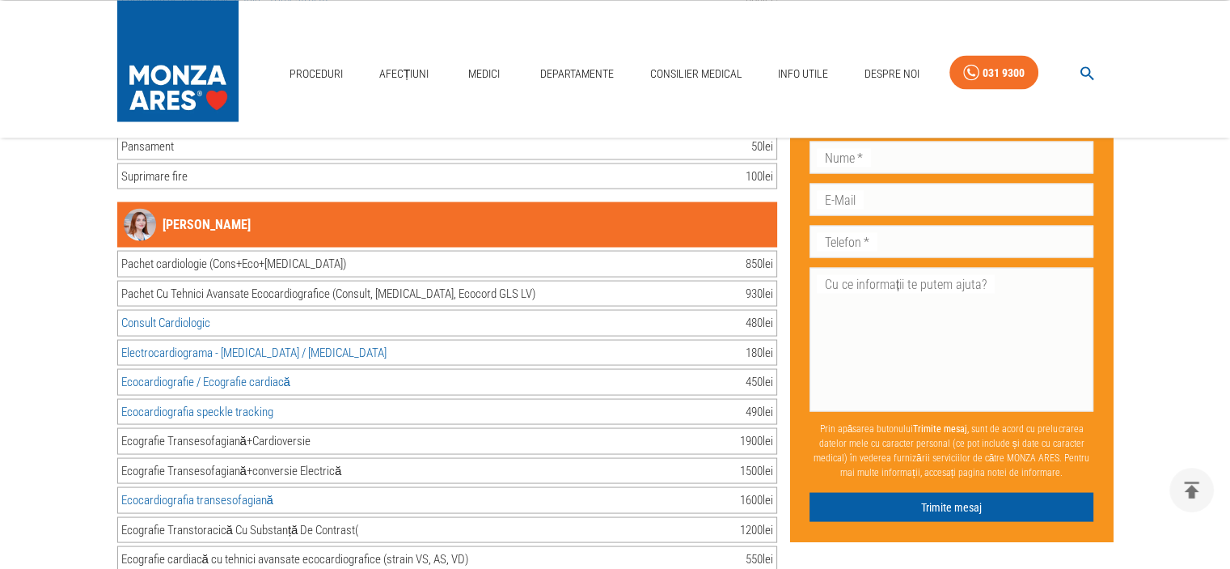
scroll to position [8993, 0]
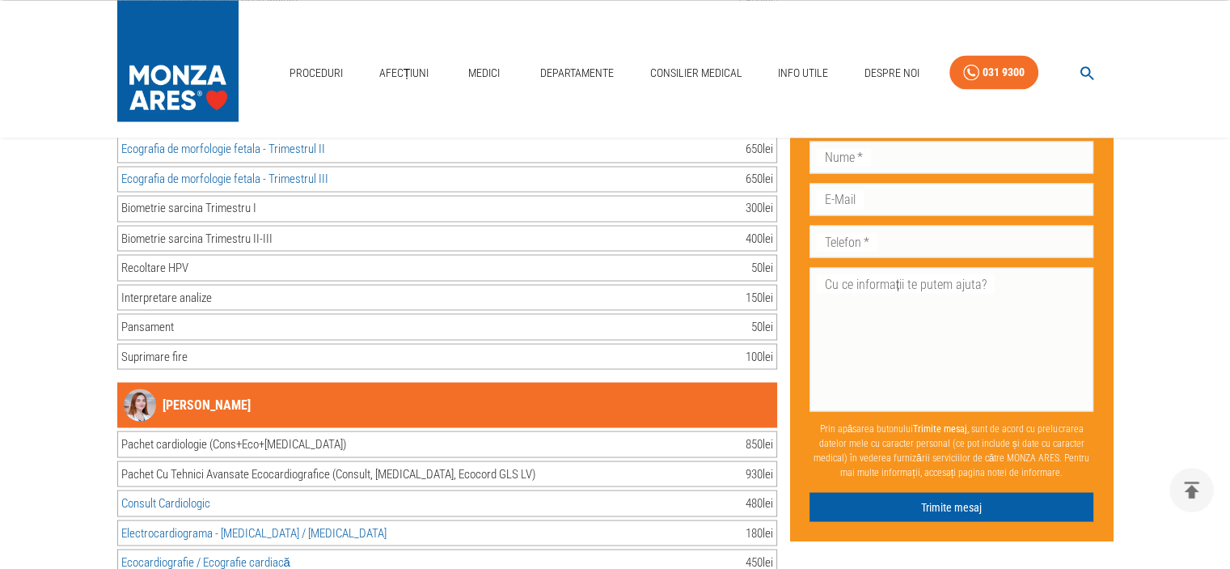
click at [251, 388] on link "[PERSON_NAME]" at bounding box center [187, 404] width 127 height 32
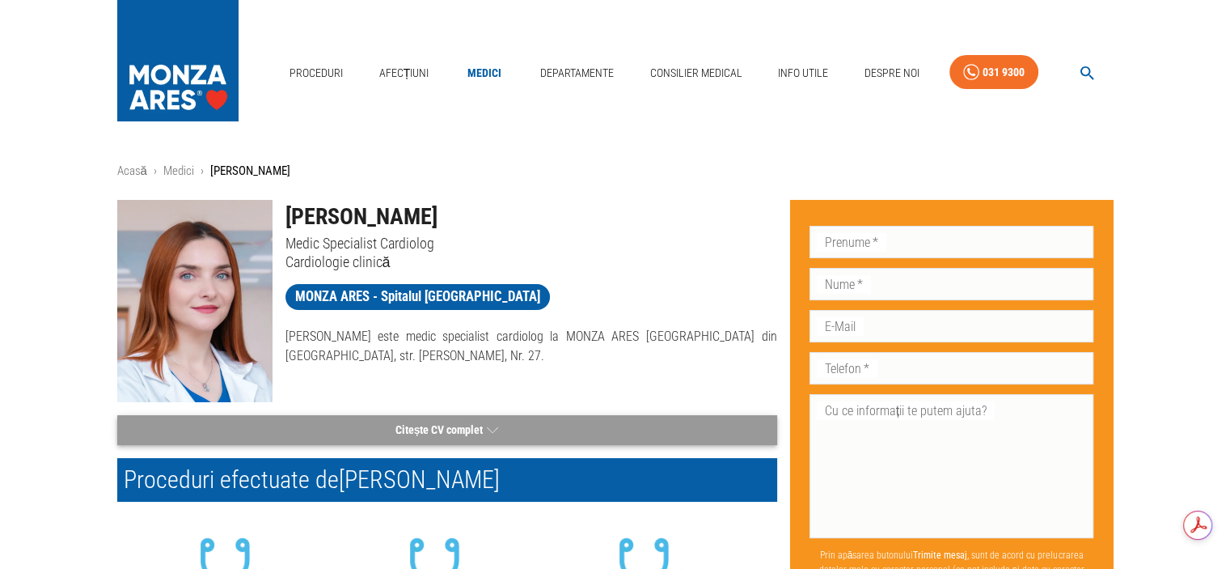
click at [475, 426] on button "Citește CV complet" at bounding box center [447, 430] width 660 height 30
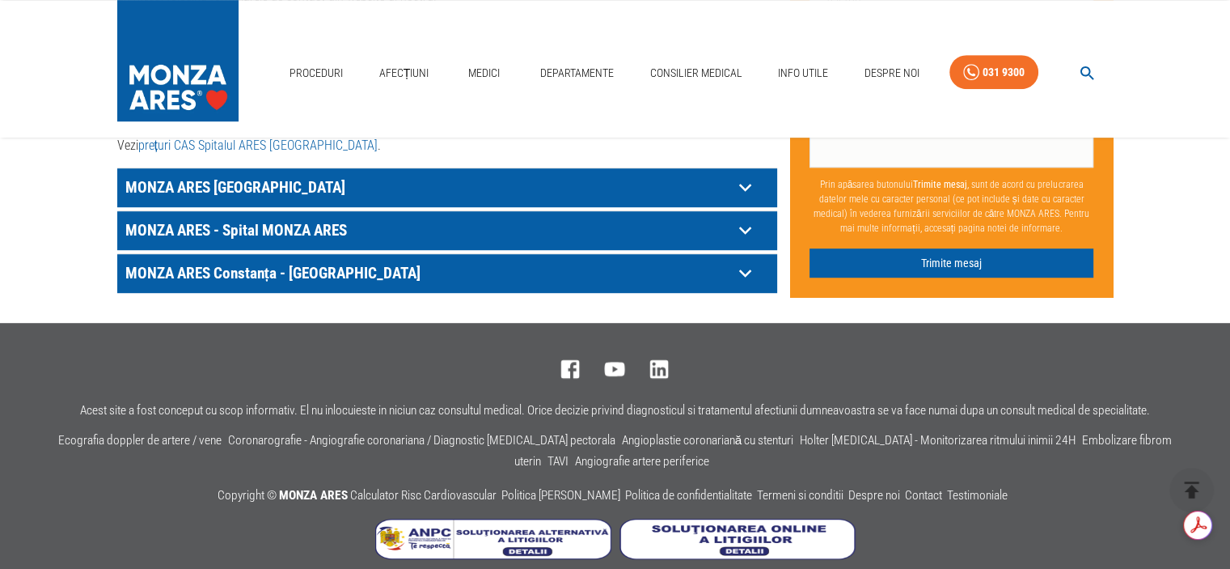
click at [744, 218] on icon at bounding box center [745, 230] width 25 height 25
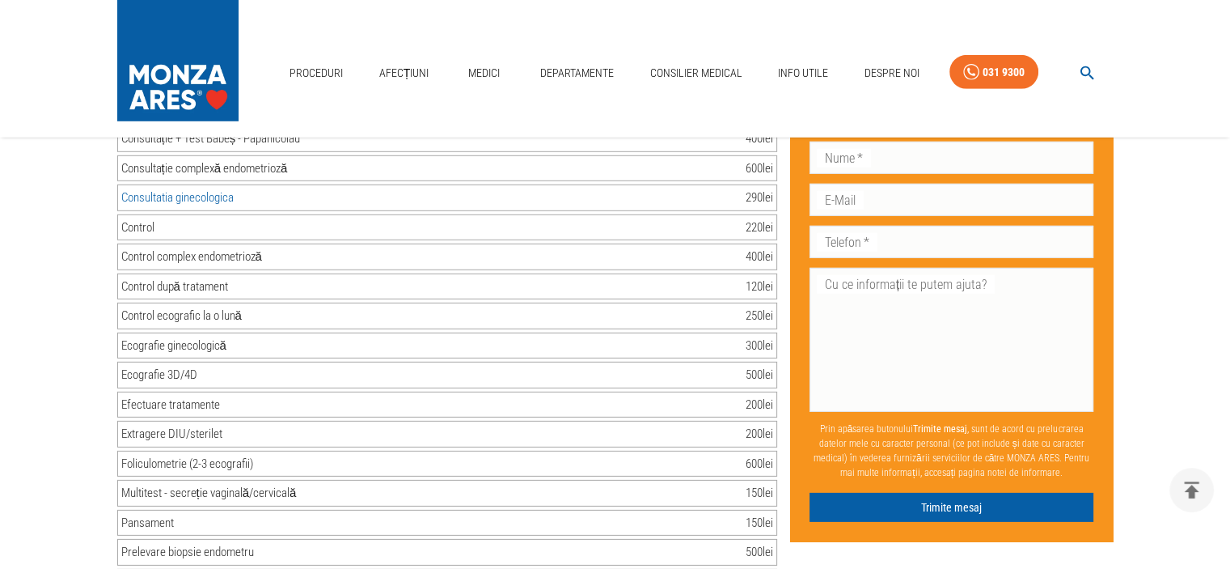
scroll to position [4788, 0]
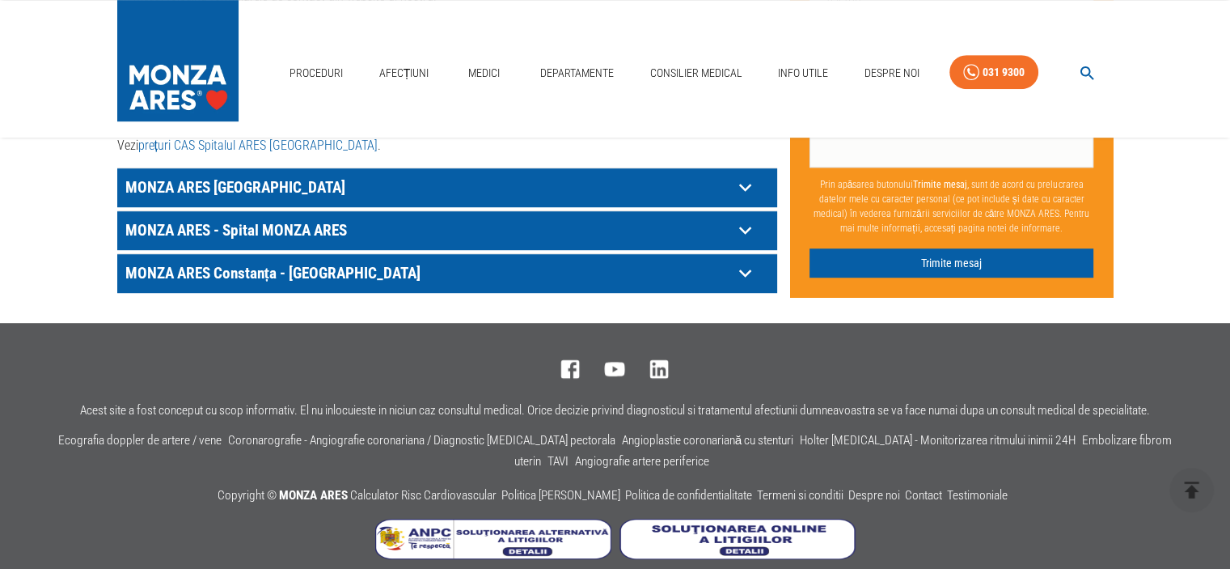
scroll to position [987, 0]
click at [746, 175] on icon at bounding box center [745, 187] width 25 height 25
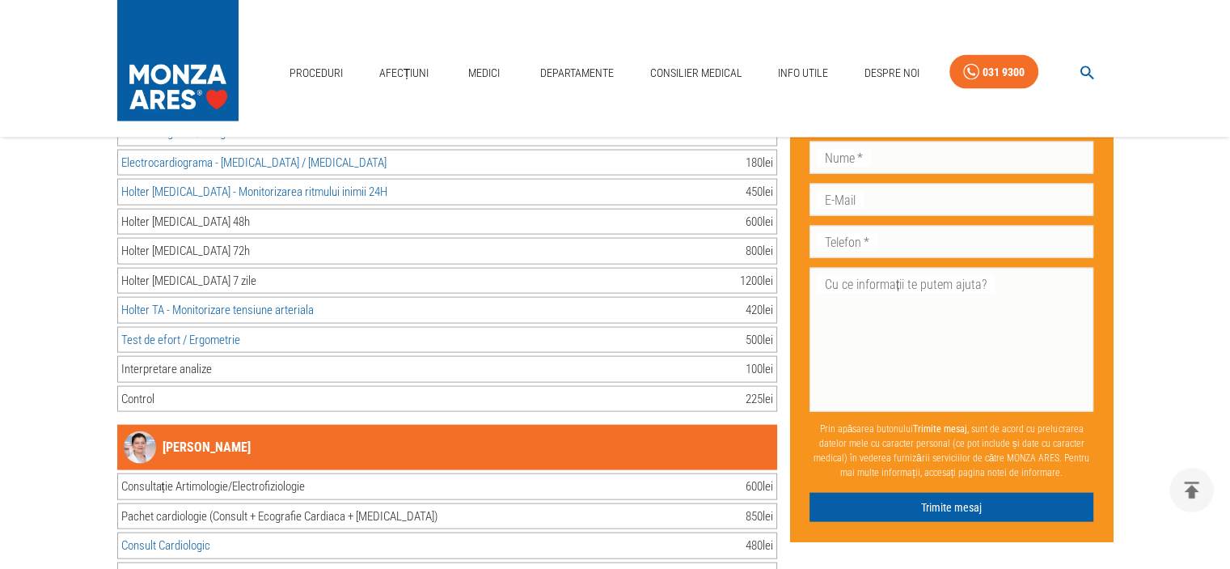
scroll to position [3575, 0]
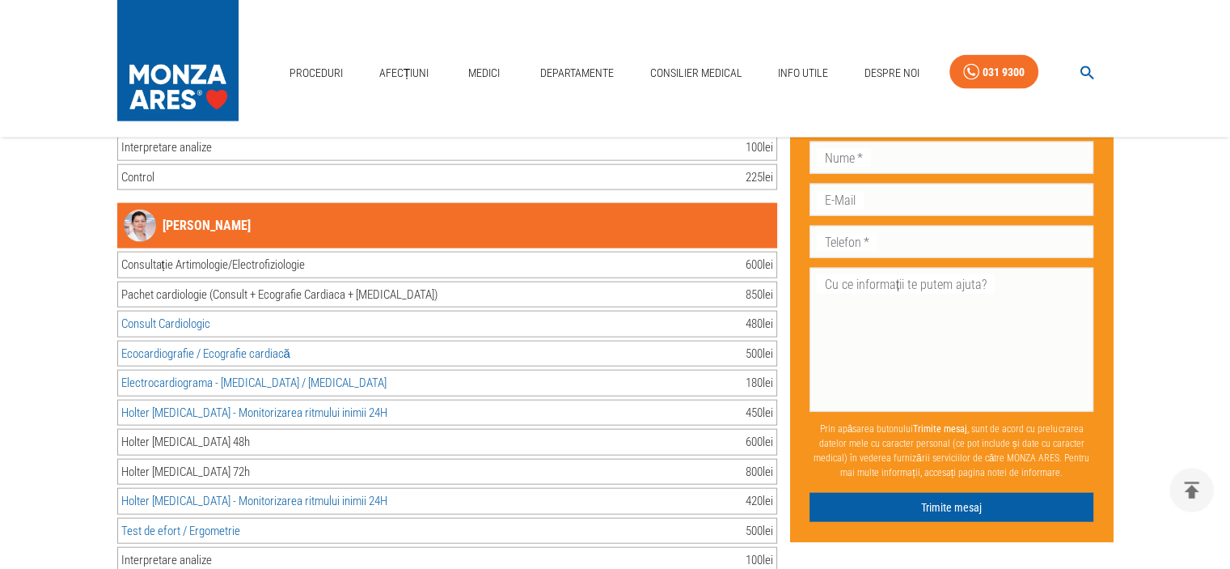
click at [188, 209] on link "[PERSON_NAME]" at bounding box center [187, 225] width 127 height 32
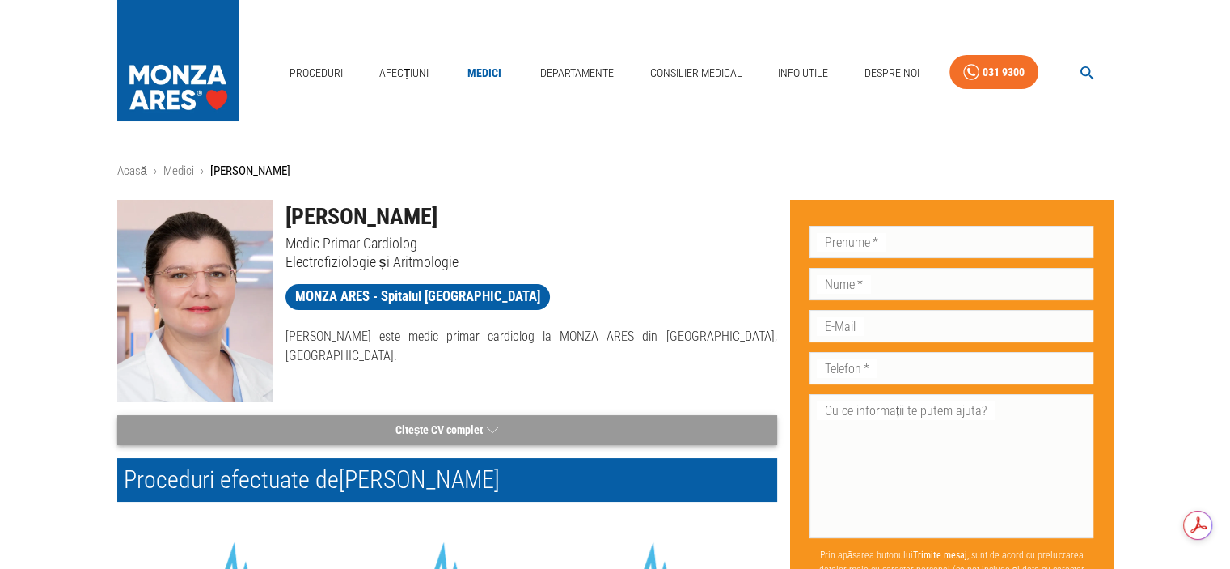
click at [467, 426] on button "Citește CV complet" at bounding box center [447, 430] width 660 height 30
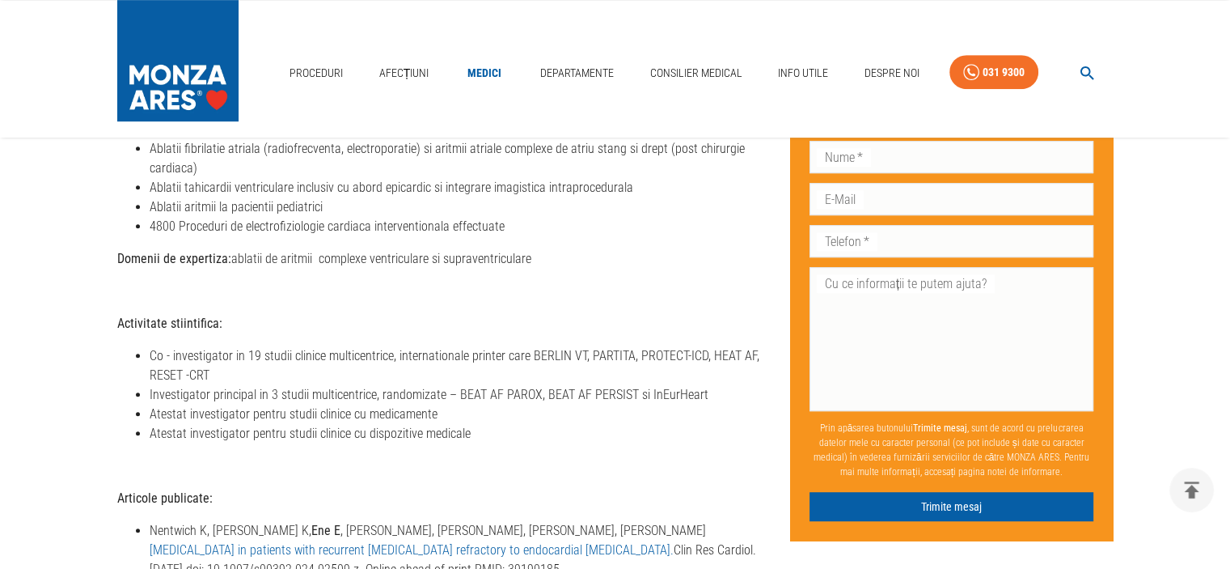
scroll to position [1051, 0]
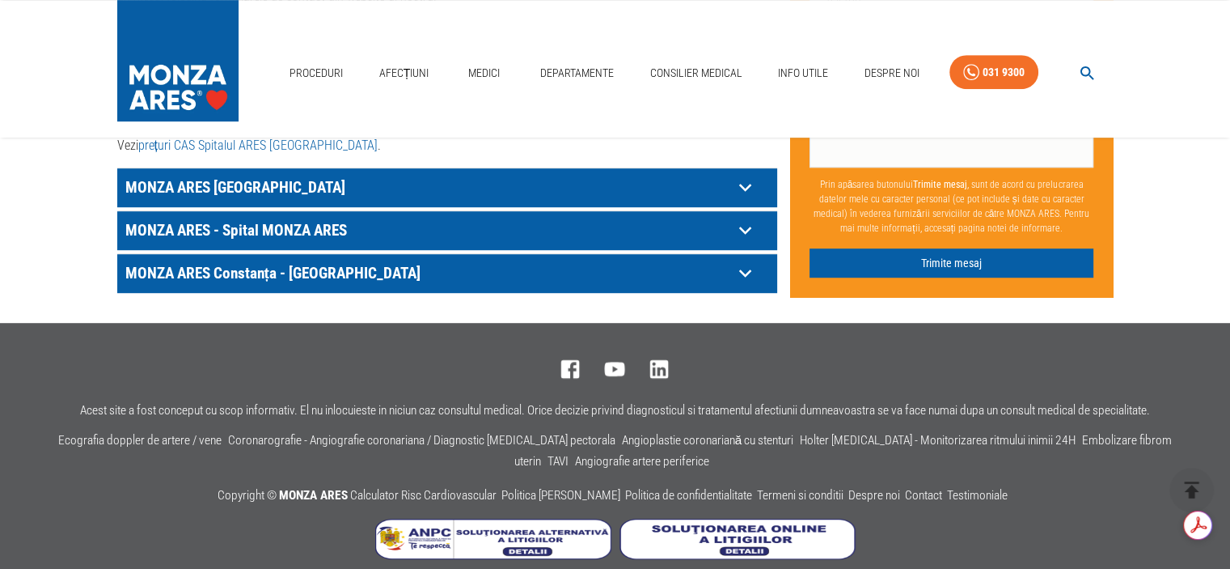
click at [745, 175] on icon at bounding box center [745, 187] width 25 height 25
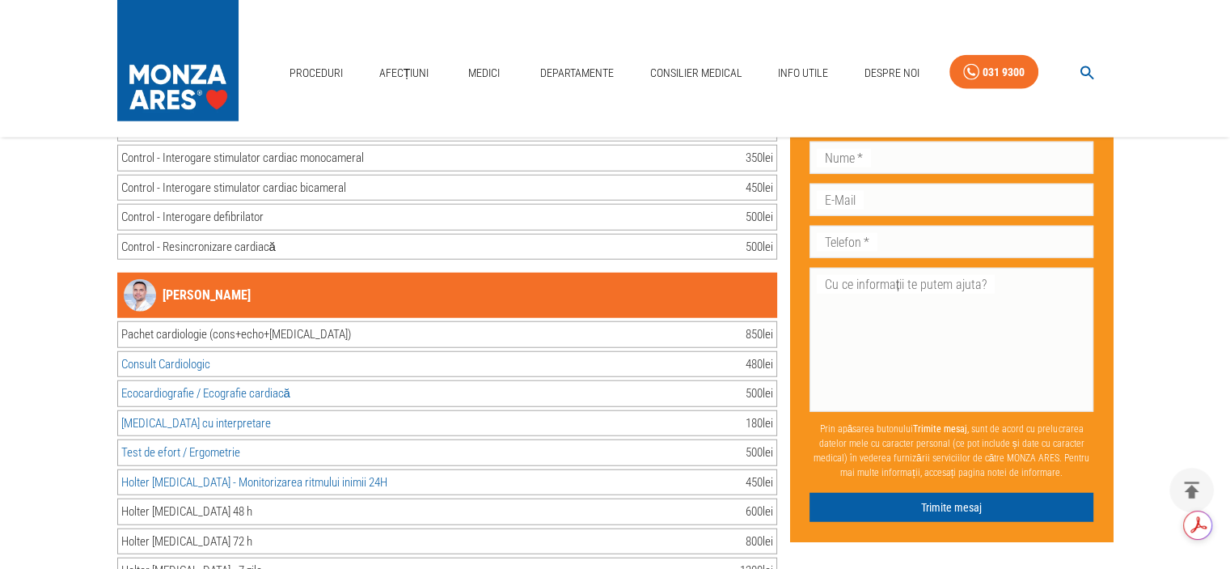
scroll to position [4060, 0]
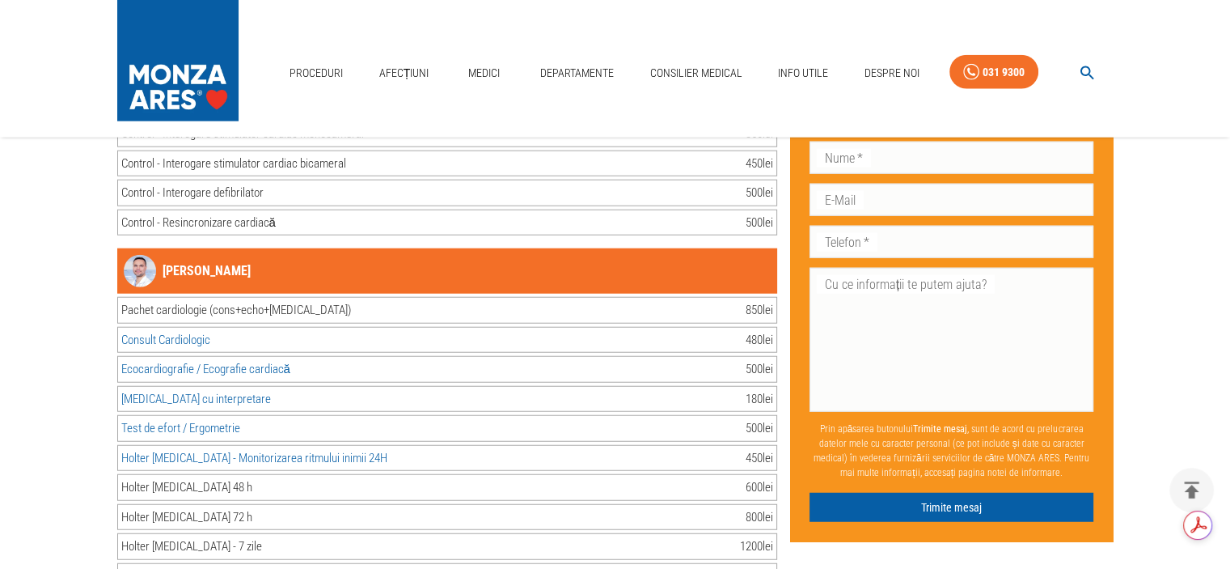
click at [216, 255] on link "[PERSON_NAME]" at bounding box center [187, 271] width 127 height 32
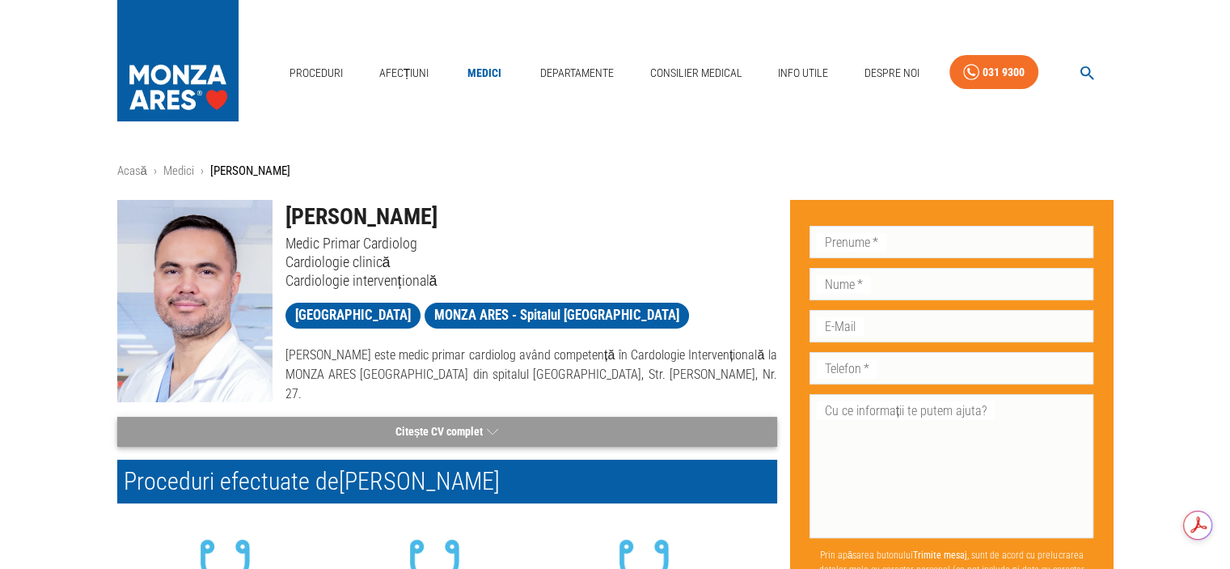
click at [452, 420] on button "Citește CV complet" at bounding box center [447, 431] width 660 height 30
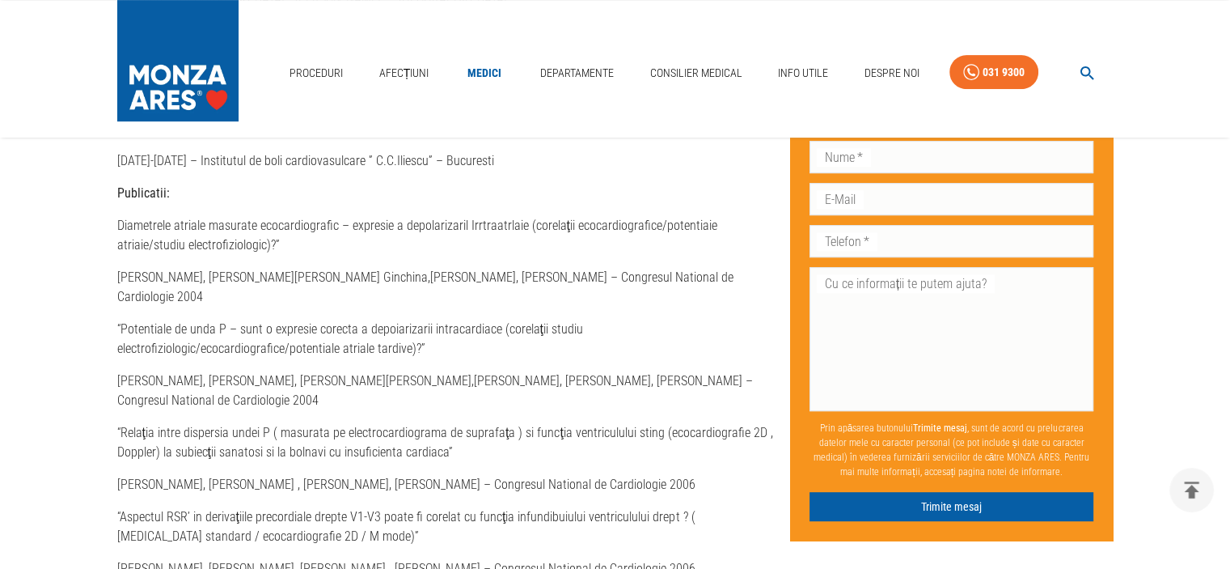
scroll to position [890, 0]
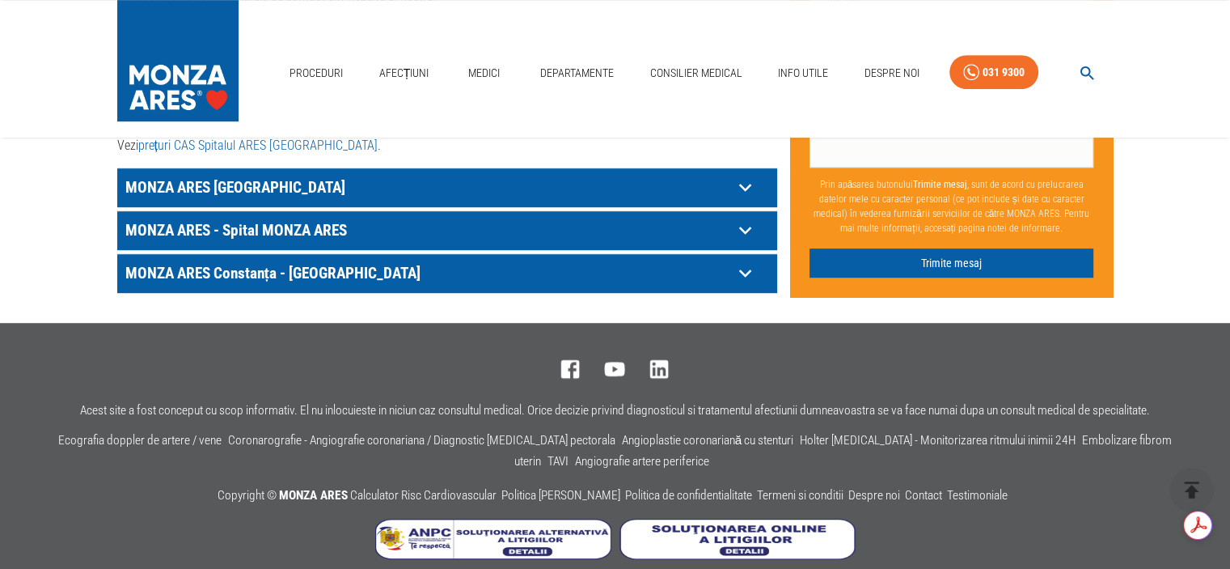
click at [744, 175] on icon at bounding box center [745, 187] width 25 height 25
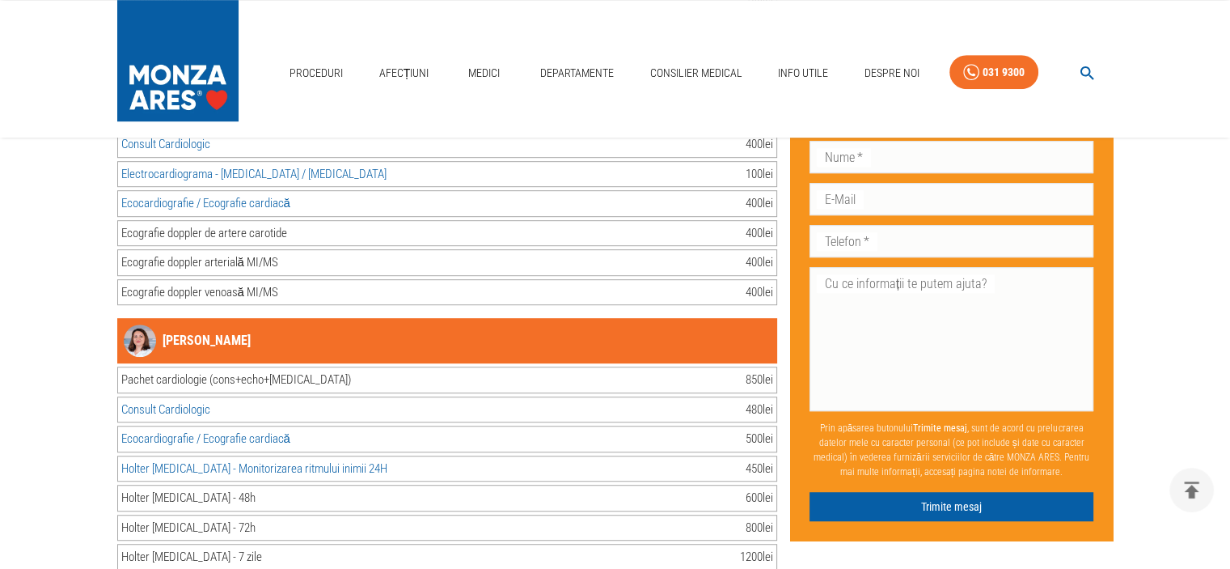
scroll to position [7538, 0]
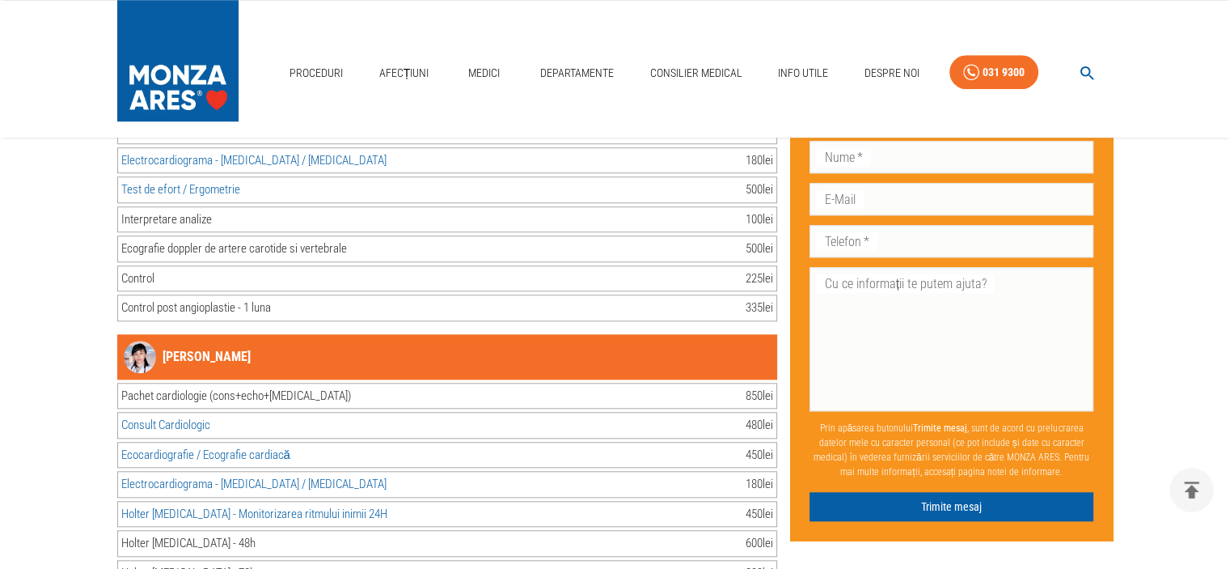
click at [230, 340] on link "[PERSON_NAME]" at bounding box center [187, 356] width 127 height 32
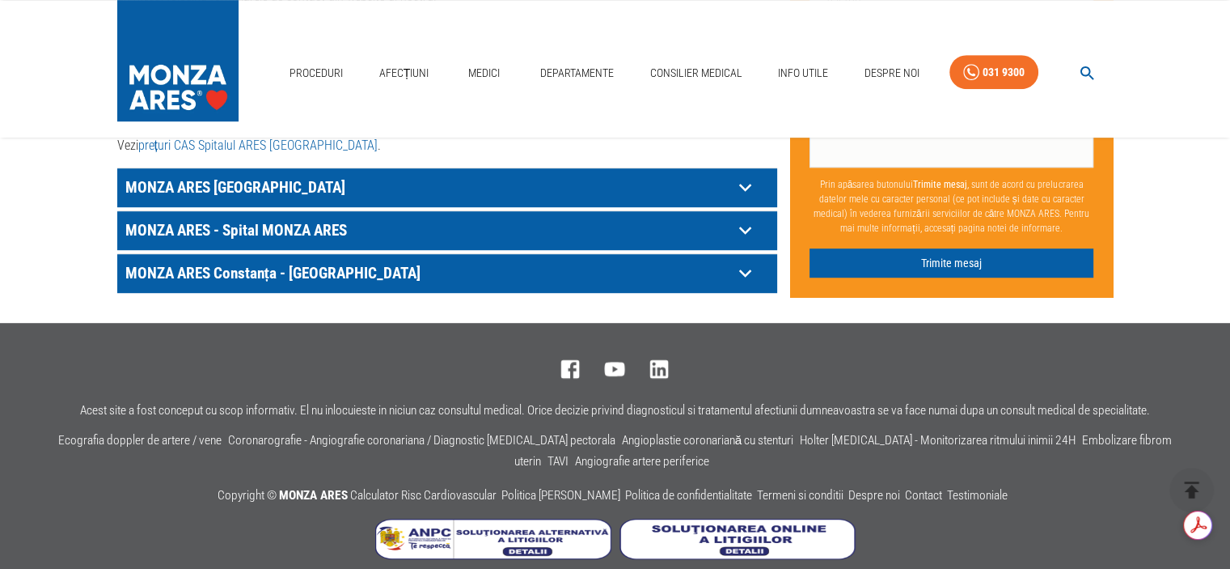
click at [741, 175] on icon at bounding box center [745, 187] width 25 height 25
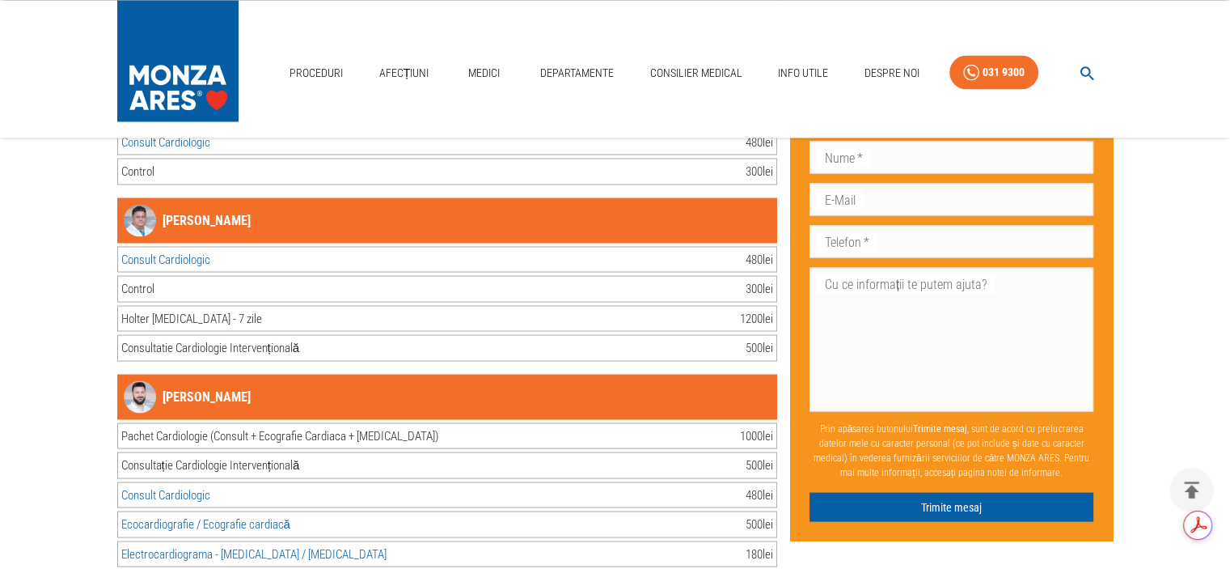
scroll to position [3171, 0]
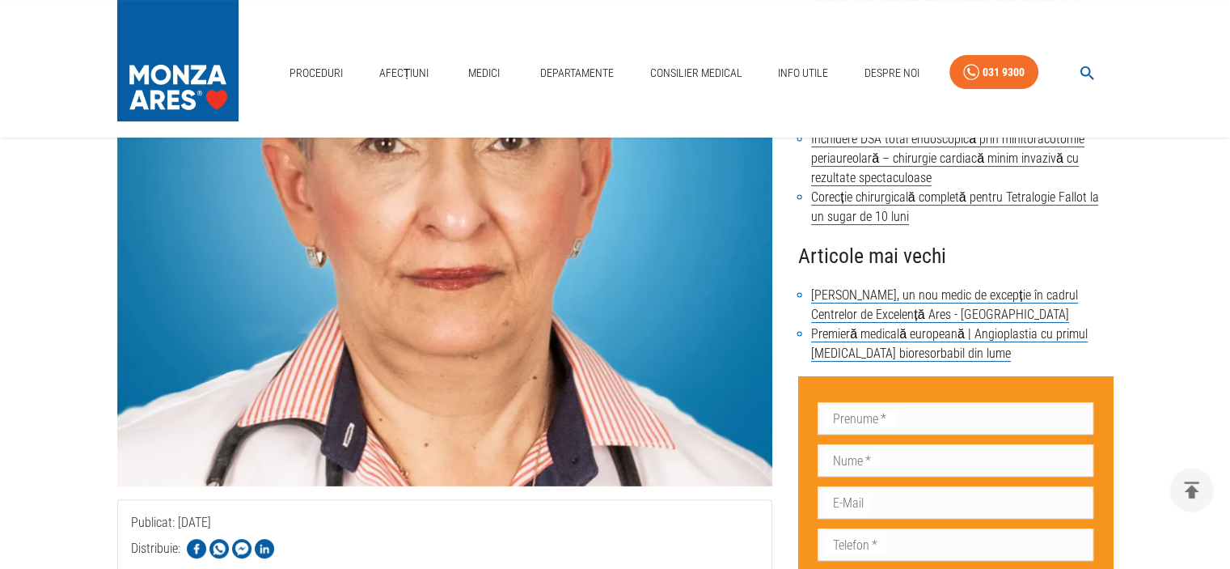
scroll to position [243, 0]
